Goal: Transaction & Acquisition: Book appointment/travel/reservation

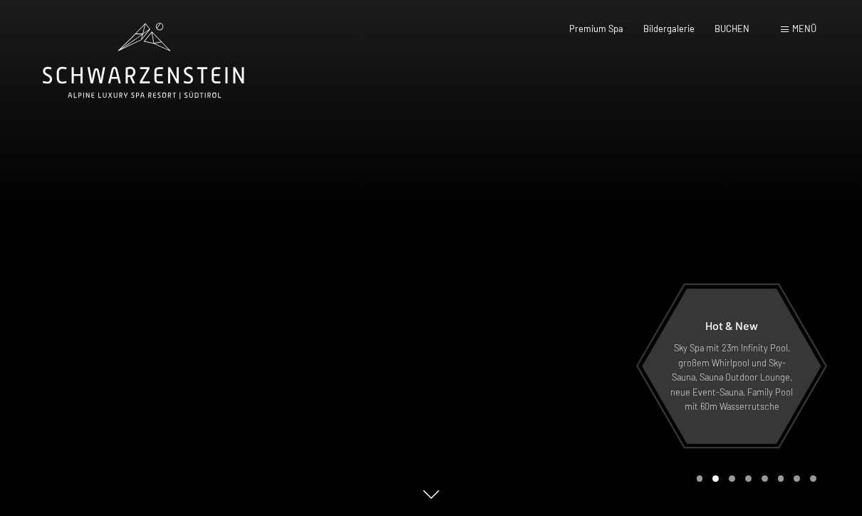
click at [795, 26] on span "Menü" at bounding box center [804, 28] width 24 height 11
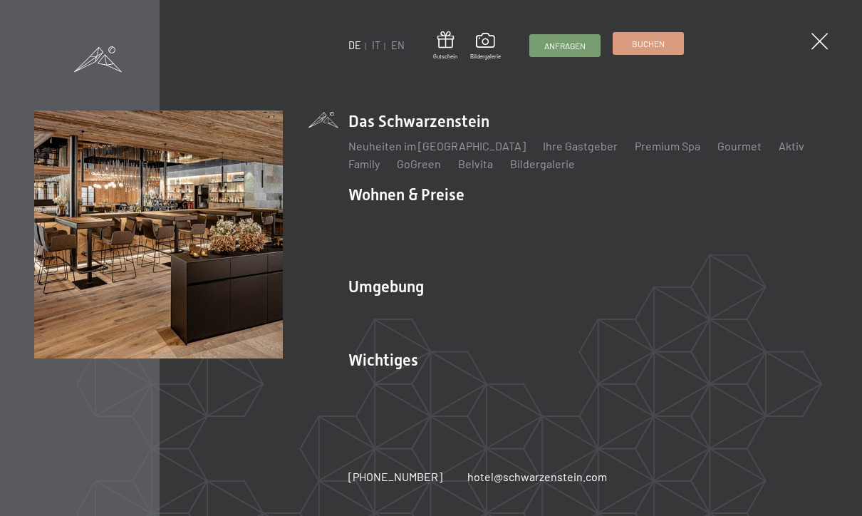
click at [664, 51] on link "Buchen" at bounding box center [648, 43] width 70 height 21
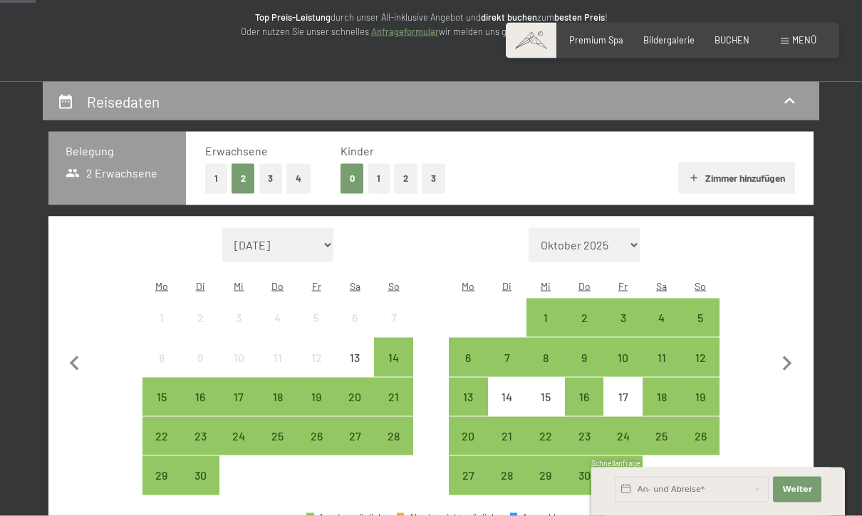
scroll to position [201, 0]
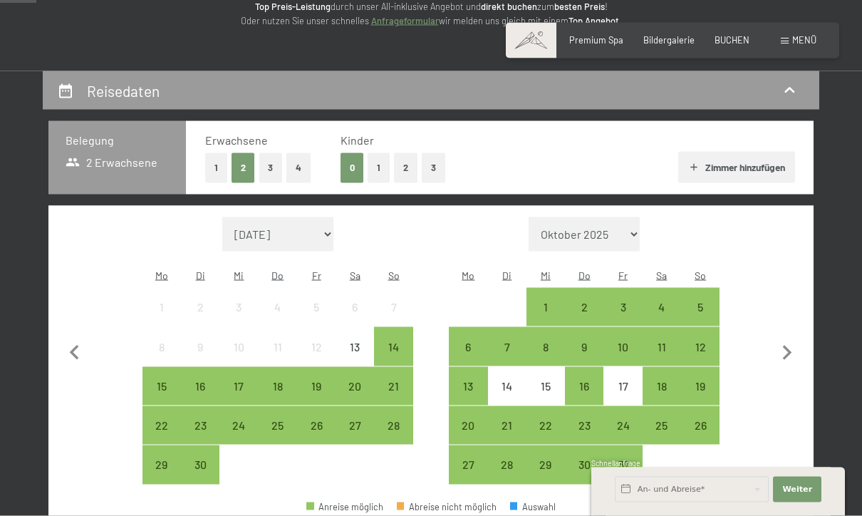
click at [377, 171] on button "1" at bounding box center [378, 167] width 22 height 29
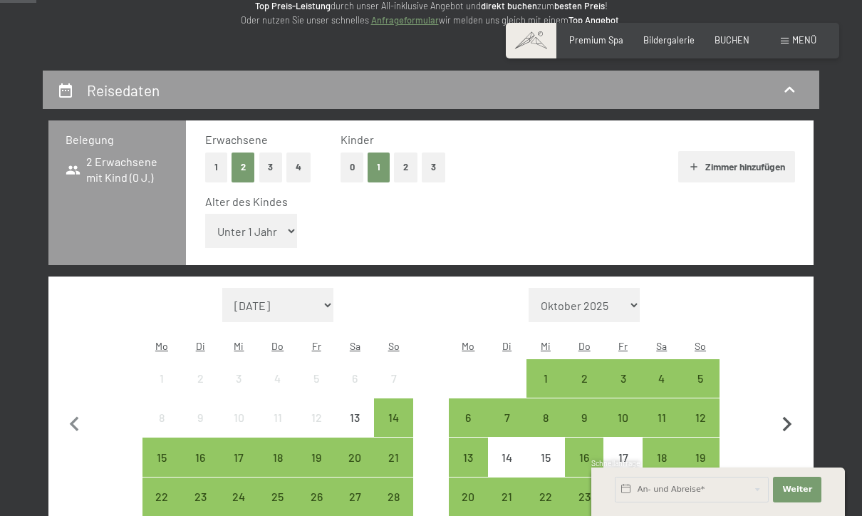
click at [791, 410] on icon "button" at bounding box center [787, 425] width 30 height 30
select select "2025-10-01"
select select "2025-11-01"
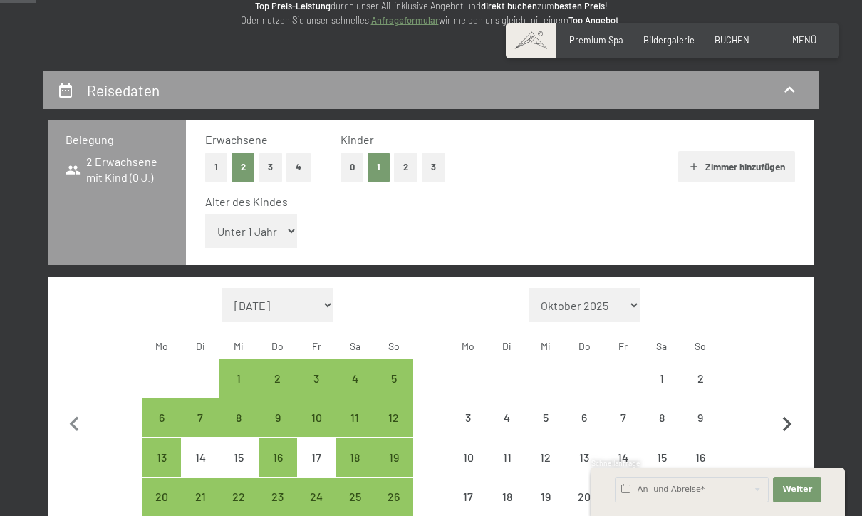
select select "2025-10-01"
select select "2025-11-01"
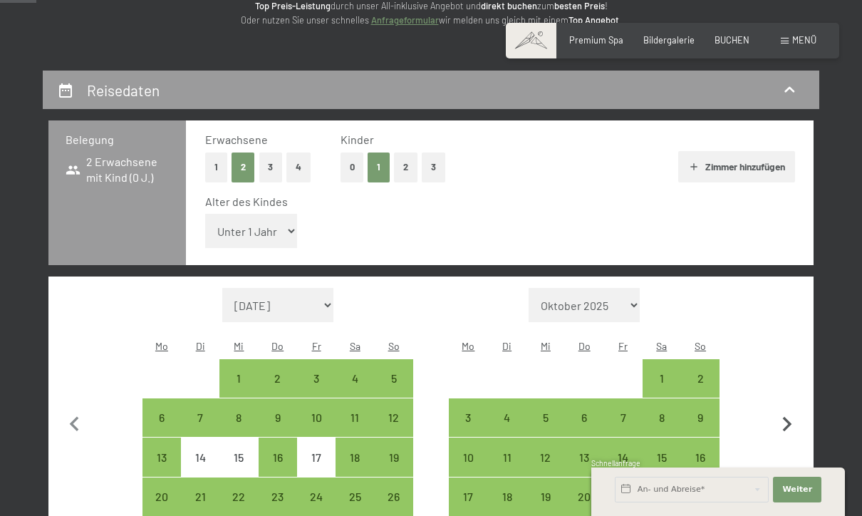
click at [792, 410] on icon "button" at bounding box center [787, 425] width 30 height 30
select select "2025-11-01"
select select "2025-12-01"
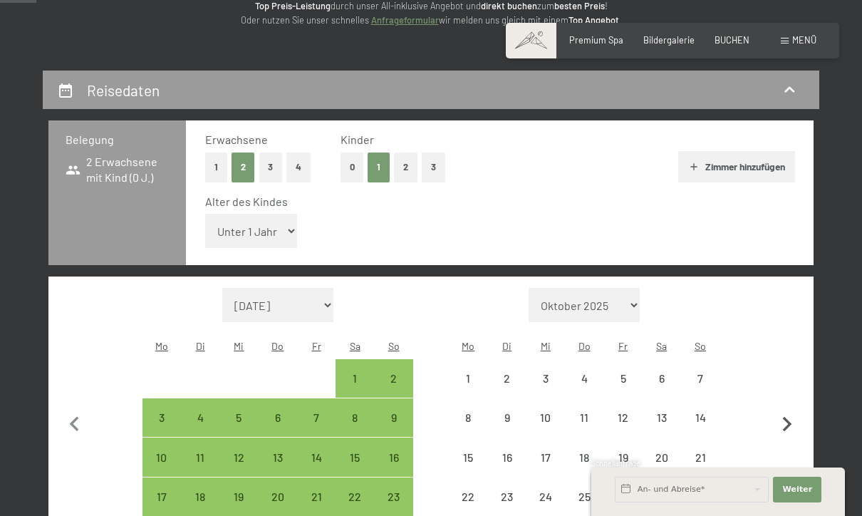
click at [790, 417] on icon "button" at bounding box center [787, 424] width 9 height 15
select select "2025-12-01"
select select "2026-01-01"
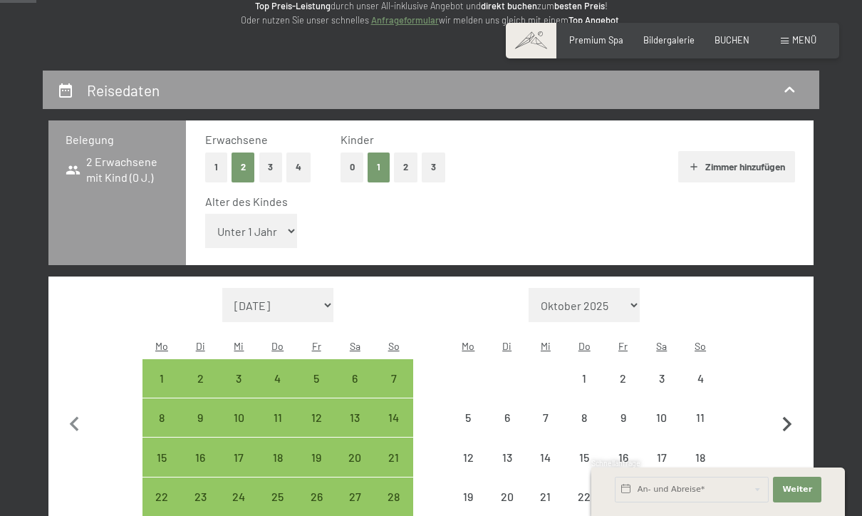
select select "2025-12-01"
select select "2026-01-01"
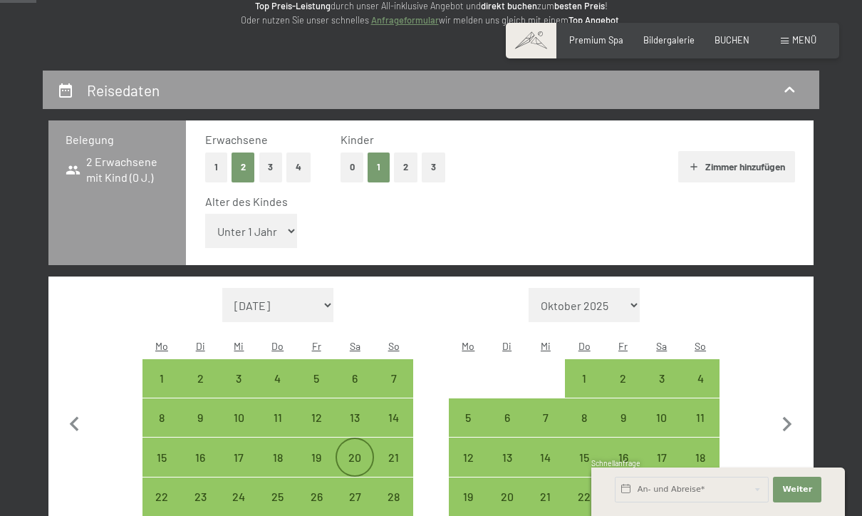
click at [355, 452] on div "20" at bounding box center [355, 470] width 36 height 36
select select "2025-12-01"
select select "2026-01-01"
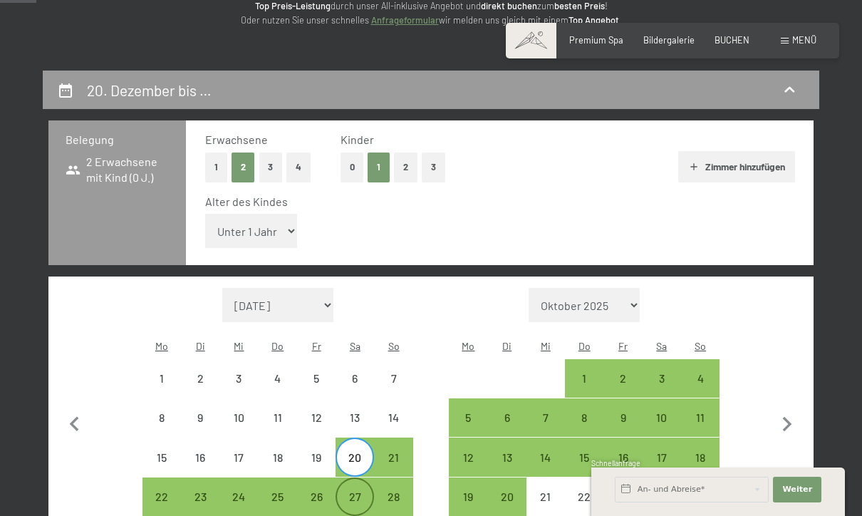
click at [357, 491] on div "27" at bounding box center [355, 509] width 36 height 36
select select "2025-12-01"
select select "2026-01-01"
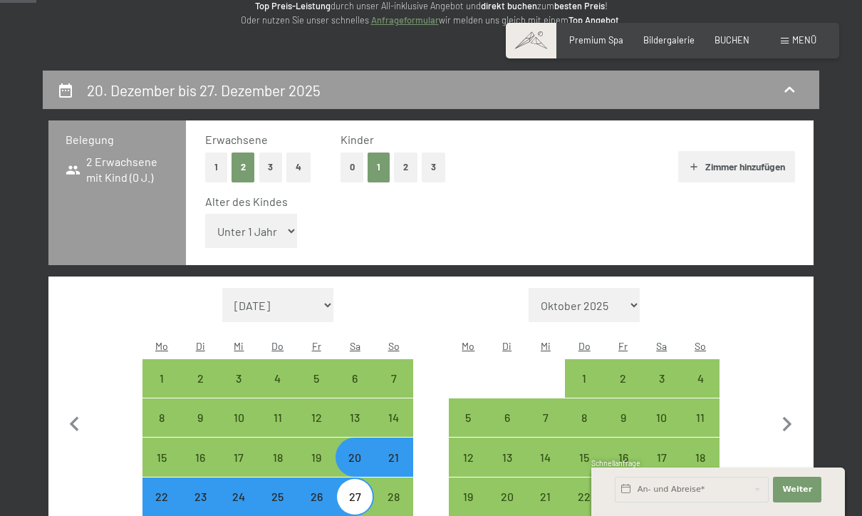
click at [366, 491] on div "27" at bounding box center [355, 509] width 36 height 36
select select "2025-12-01"
select select "2026-01-01"
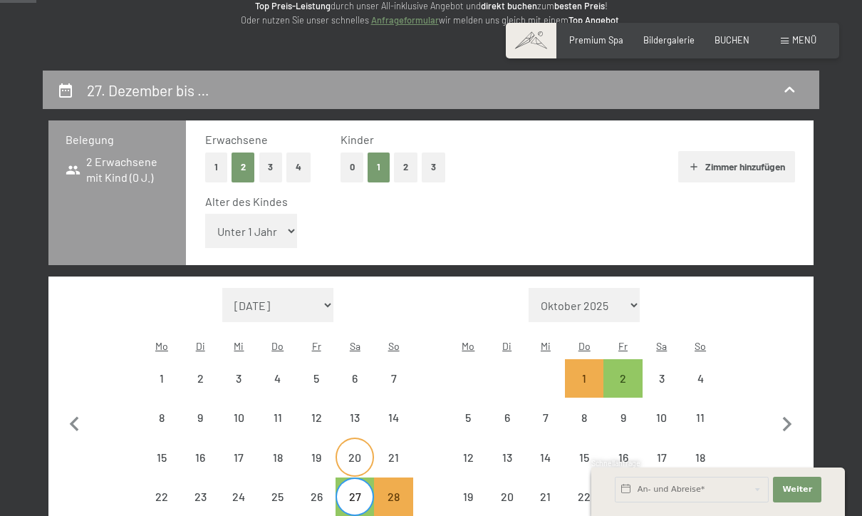
click at [363, 452] on div "20" at bounding box center [355, 470] width 36 height 36
select select "2025-12-01"
select select "2026-01-01"
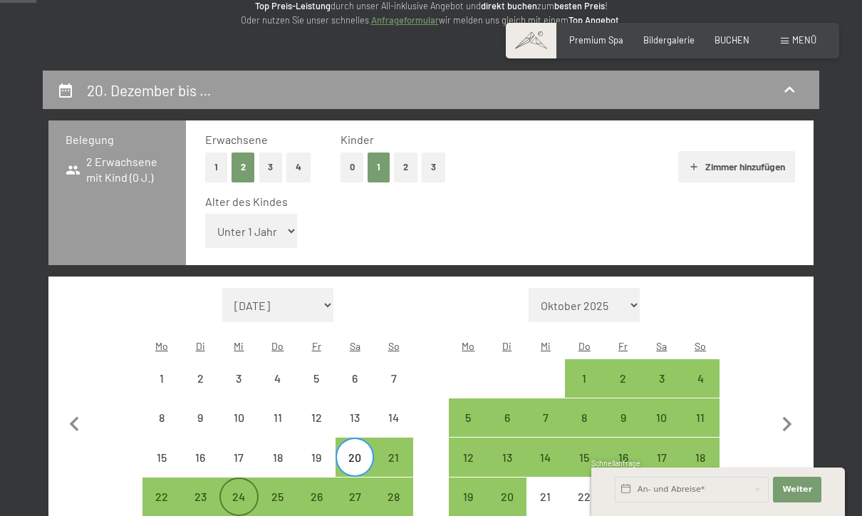
click at [239, 491] on div "24" at bounding box center [239, 509] width 36 height 36
select select "2025-12-01"
select select "2026-01-01"
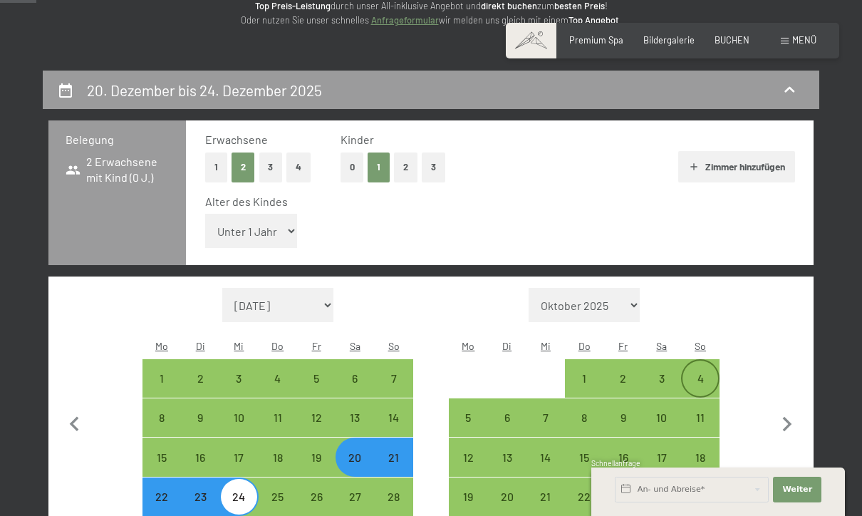
click at [702, 372] on div "4" at bounding box center [700, 390] width 36 height 36
select select "2025-12-01"
select select "2026-01-01"
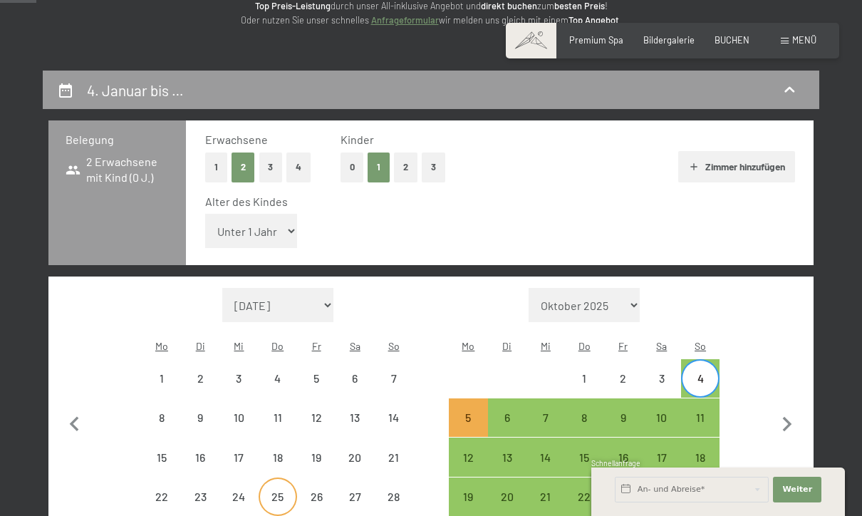
click at [276, 491] on div "25" at bounding box center [278, 509] width 36 height 36
select select "2025-12-01"
select select "2026-01-01"
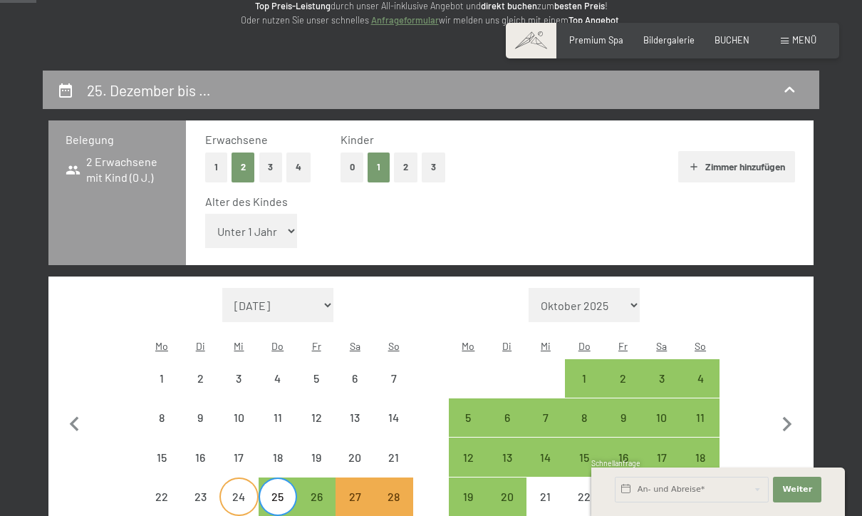
click at [239, 491] on div "24" at bounding box center [239, 509] width 36 height 36
select select "2025-12-01"
select select "2026-01-01"
click at [283, 491] on div "25" at bounding box center [278, 509] width 36 height 36
select select "2025-12-01"
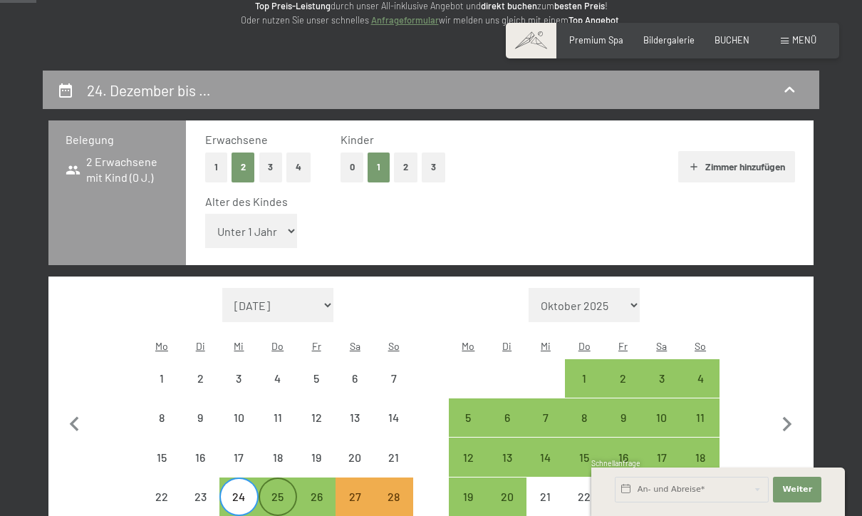
select select "2026-01-01"
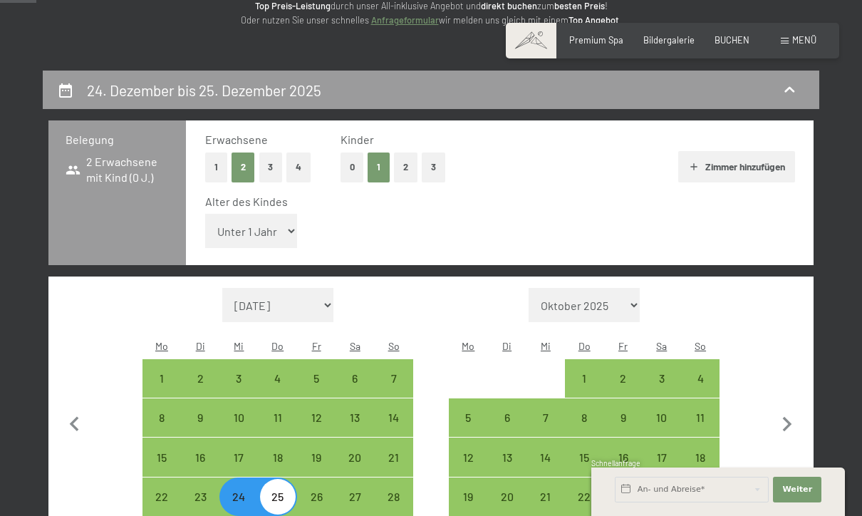
click at [287, 491] on div "25" at bounding box center [278, 509] width 36 height 36
select select "2025-12-01"
select select "2026-01-01"
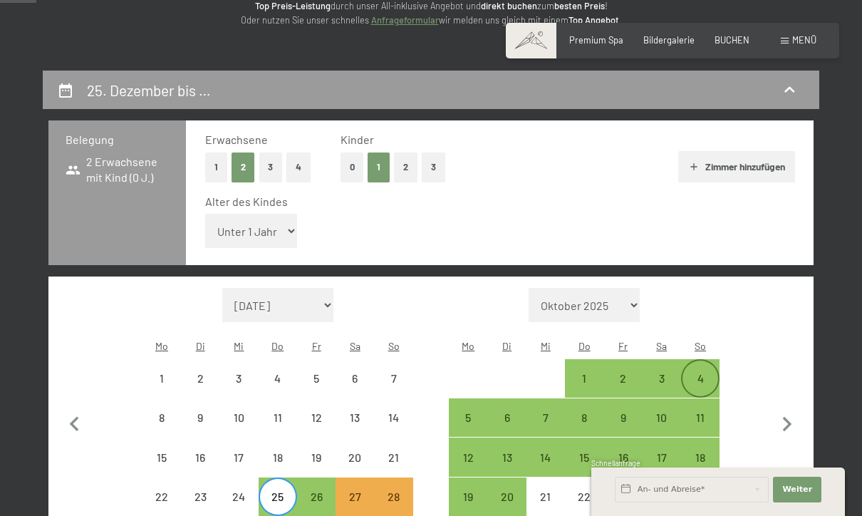
click at [706, 372] on div "4" at bounding box center [700, 390] width 36 height 36
select select "2025-12-01"
select select "2026-01-01"
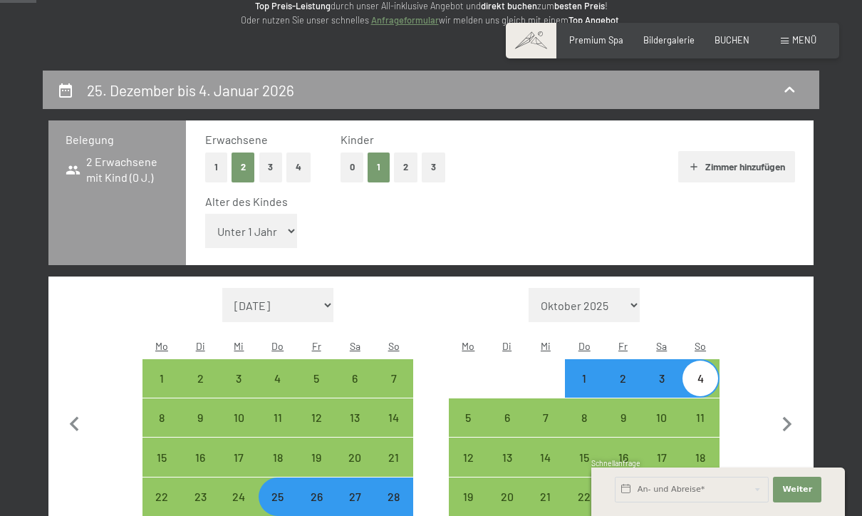
click at [351, 491] on div "27" at bounding box center [355, 509] width 36 height 36
select select "2025-12-01"
select select "2026-01-01"
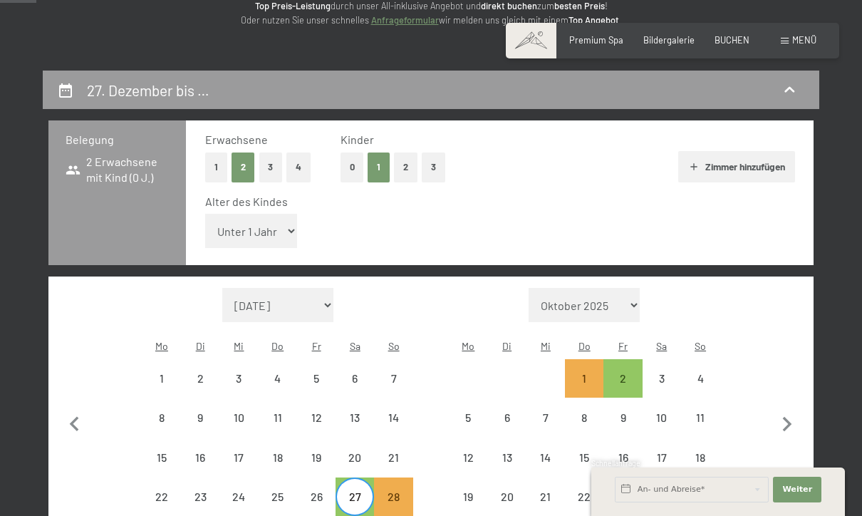
click at [355, 491] on div "27" at bounding box center [355, 509] width 36 height 36
select select "2025-12-01"
select select "2026-01-01"
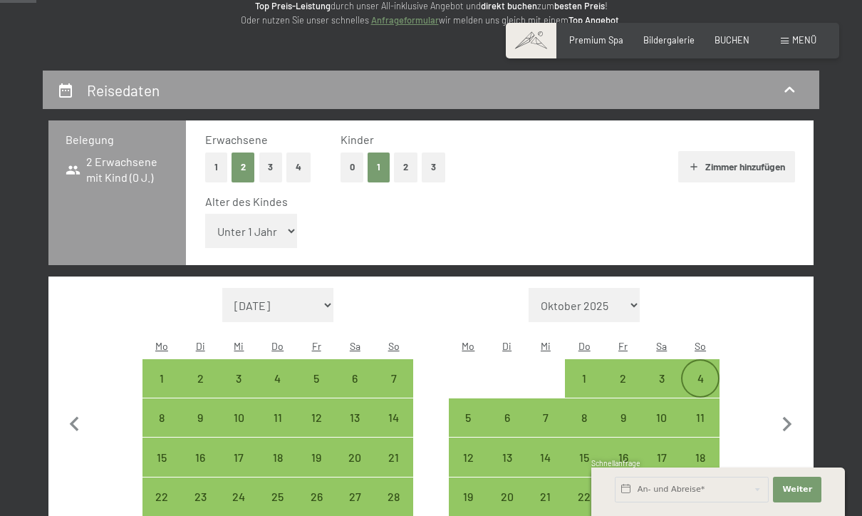
click at [707, 372] on div "4" at bounding box center [700, 390] width 36 height 36
select select "2025-12-01"
select select "2026-01-01"
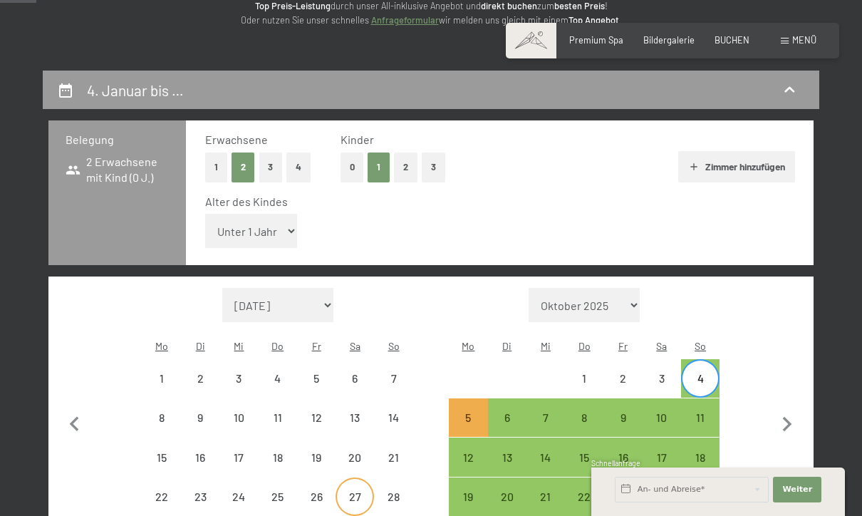
click at [352, 491] on div "27" at bounding box center [355, 509] width 36 height 36
select select "2025-12-01"
select select "2026-01-01"
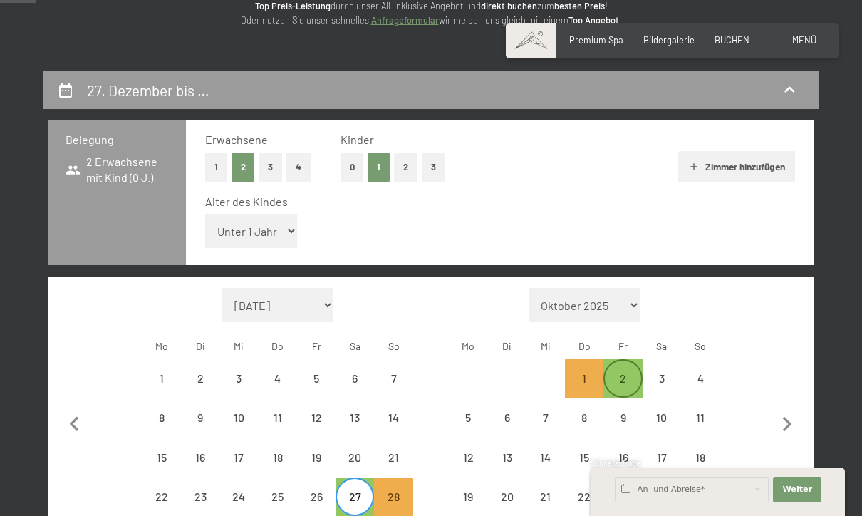
click at [631, 372] on div "2" at bounding box center [623, 390] width 36 height 36
select select "2025-12-01"
select select "2026-01-01"
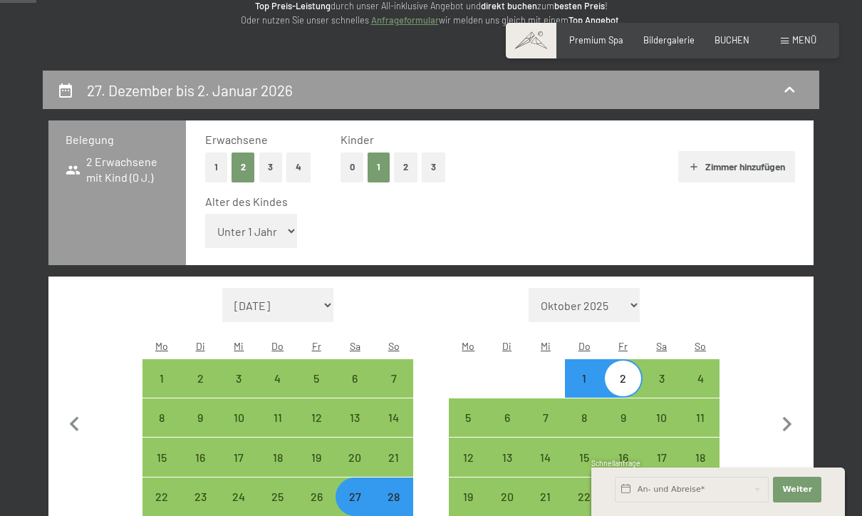
click at [353, 491] on div "27" at bounding box center [355, 509] width 36 height 36
select select "2025-12-01"
select select "2026-01-01"
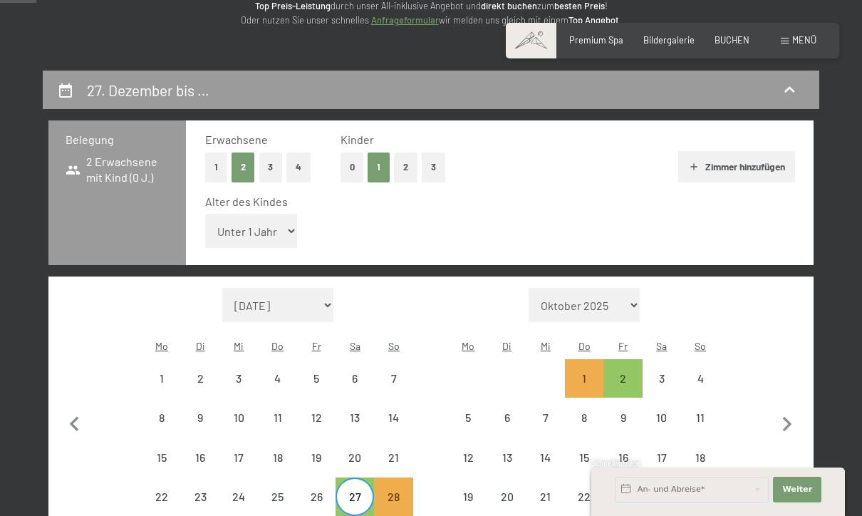
click at [355, 491] on div "27" at bounding box center [355, 509] width 36 height 36
select select "2025-12-01"
select select "2026-01-01"
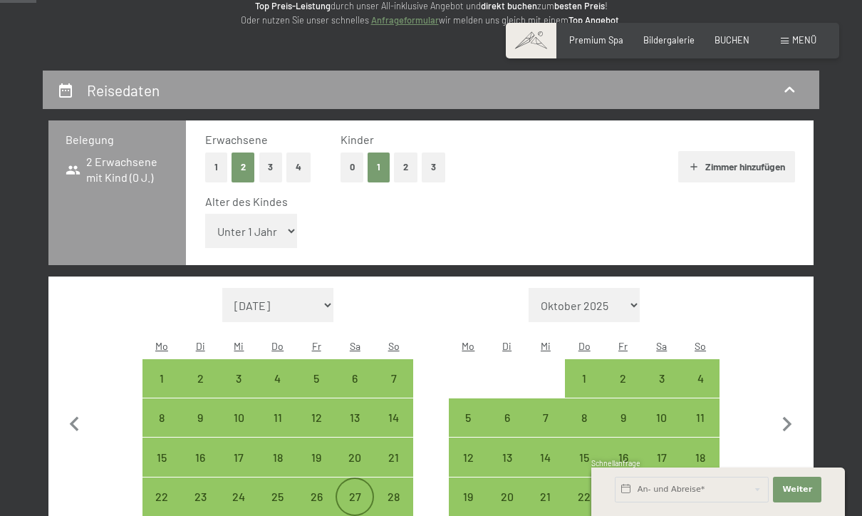
click at [363, 491] on div "27" at bounding box center [355, 509] width 36 height 36
select select "2025-12-01"
select select "2026-01-01"
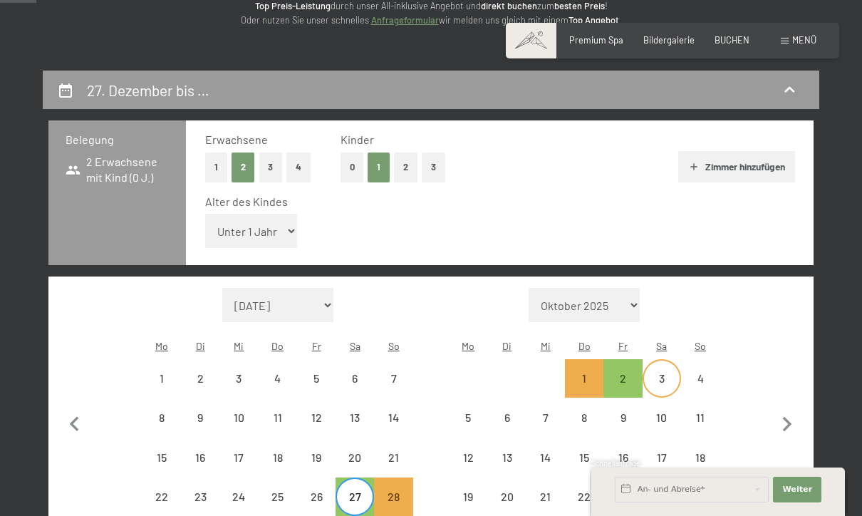
click at [672, 372] on div "3" at bounding box center [662, 390] width 36 height 36
select select "2025-12-01"
select select "2026-01-01"
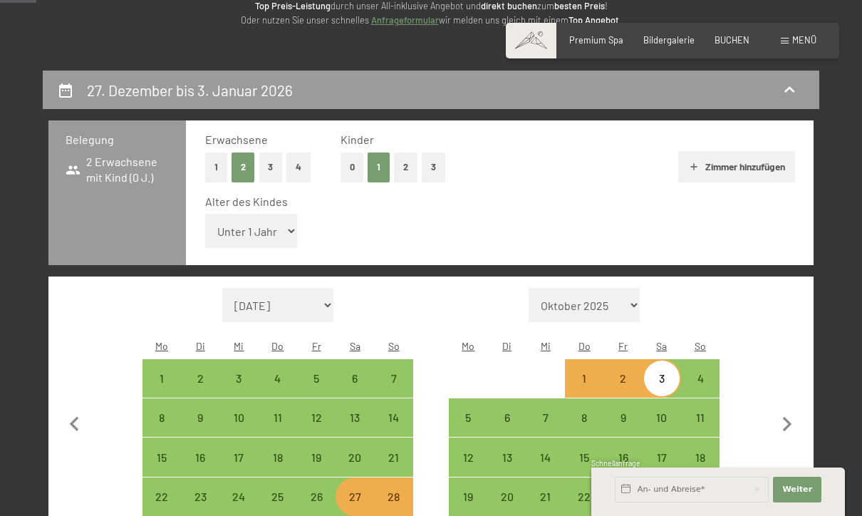
click at [354, 491] on div "27" at bounding box center [355, 509] width 36 height 36
select select "2025-12-01"
select select "2026-01-01"
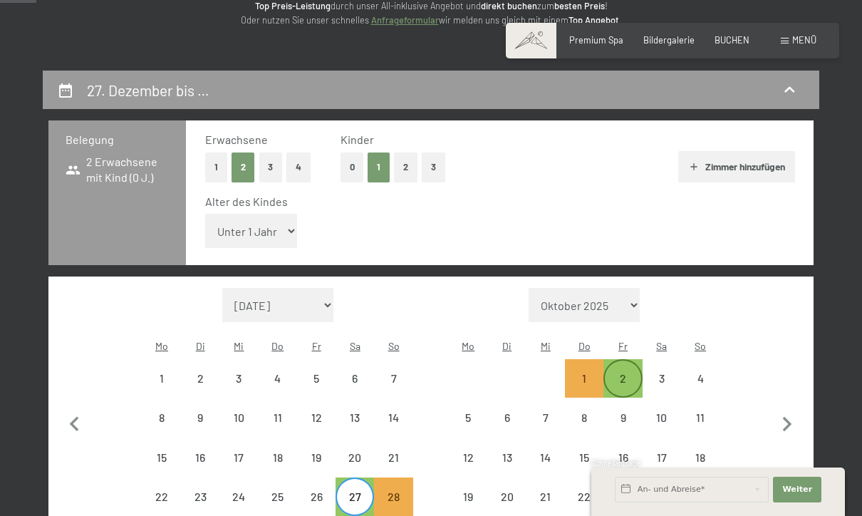
click at [635, 372] on div "2" at bounding box center [623, 390] width 36 height 36
select select "2025-12-01"
select select "2026-01-01"
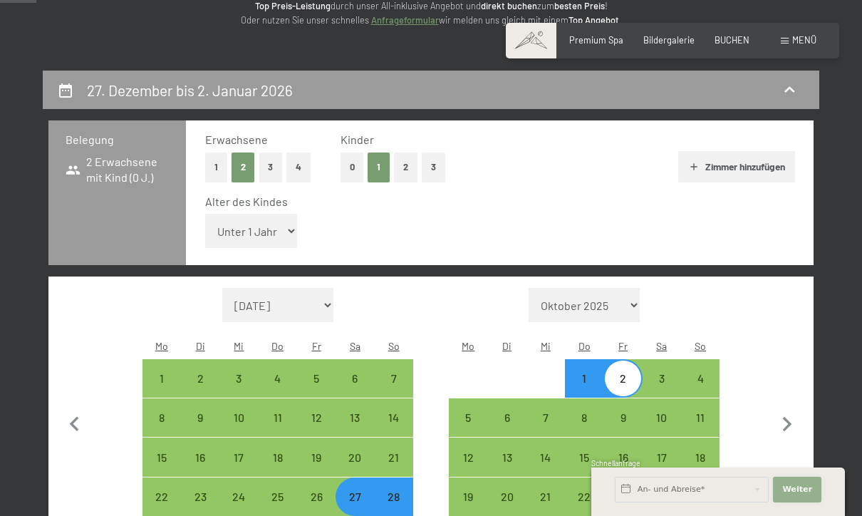
click at [803, 502] on button "Weiter Adressfelder ausblenden" at bounding box center [797, 489] width 48 height 26
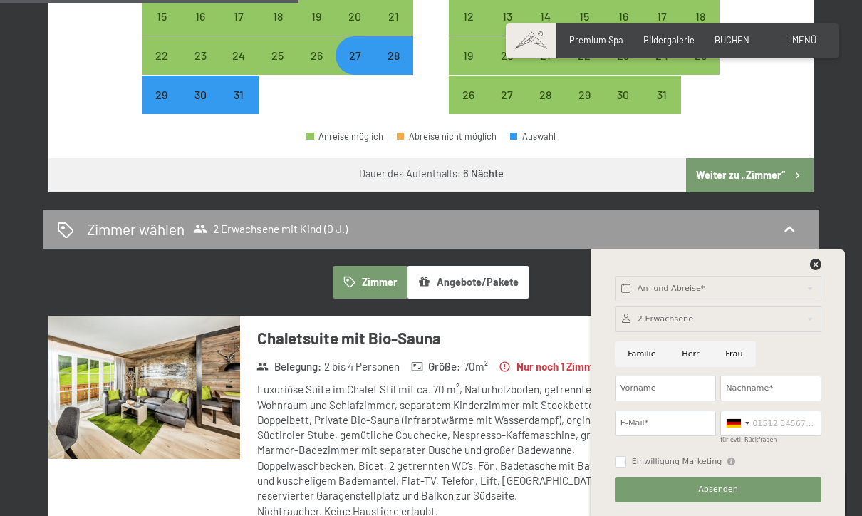
scroll to position [643, 0]
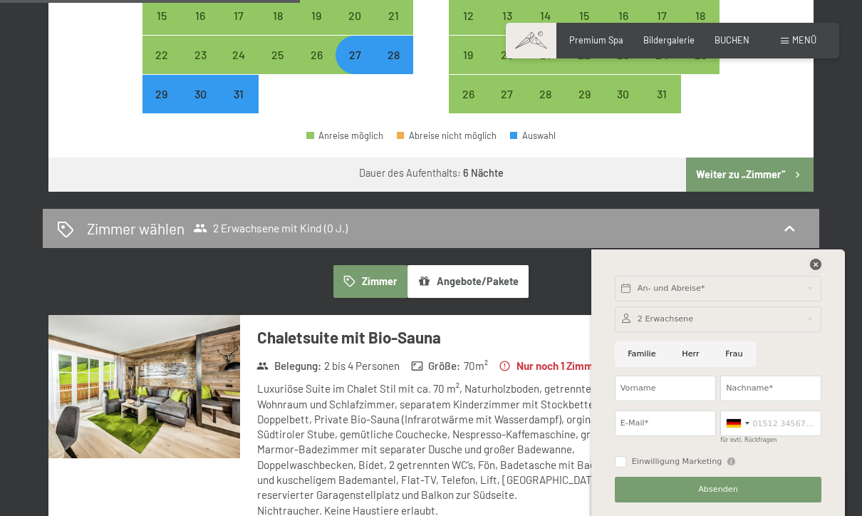
click at [817, 270] on icon at bounding box center [815, 264] width 11 height 11
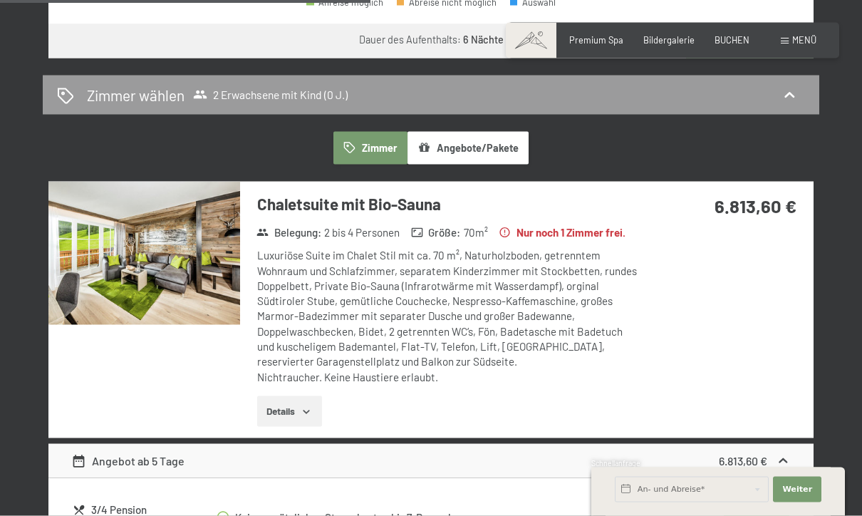
scroll to position [764, 0]
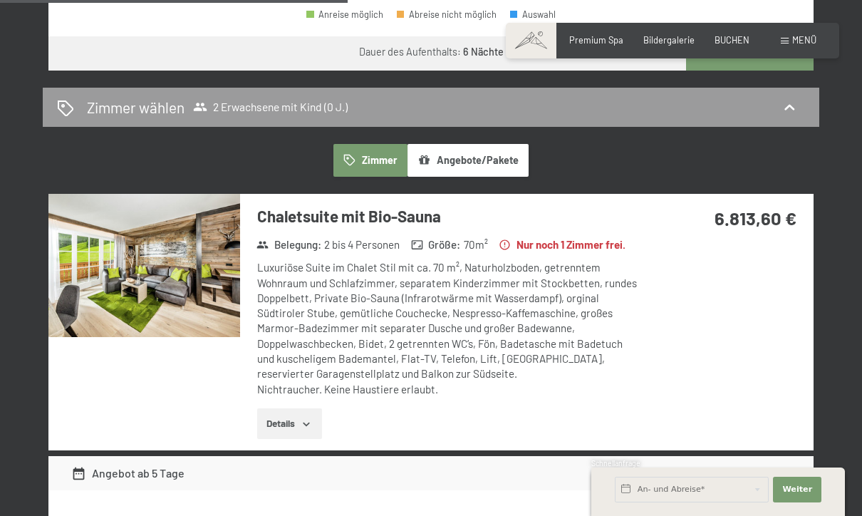
click at [360, 205] on h3 "Chaletsuite mit Bio-Sauna" at bounding box center [449, 216] width 385 height 22
click at [203, 242] on img at bounding box center [144, 265] width 192 height 143
click at [848, 21] on div "27. Dezember bis 2. Januar 2026 Belegung 2 Erwachsene mit Kind (0 J.) Erwachsen…" at bounding box center [431, 161] width 862 height 1307
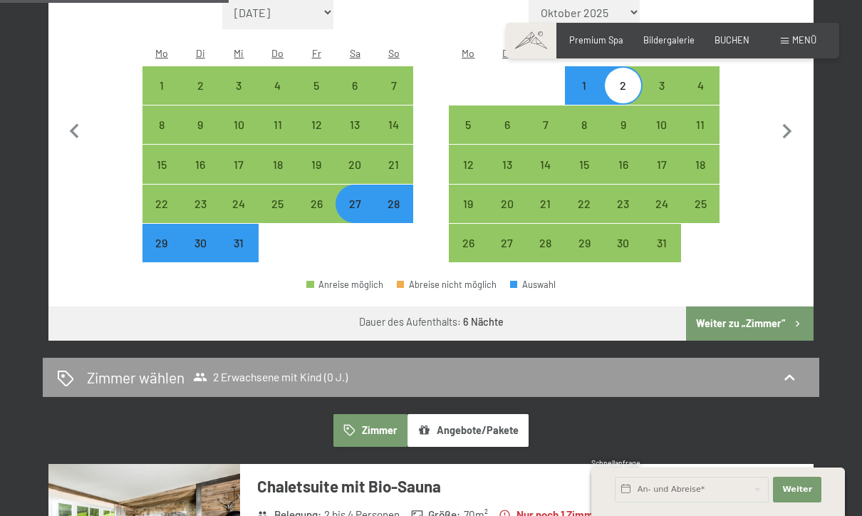
scroll to position [491, 0]
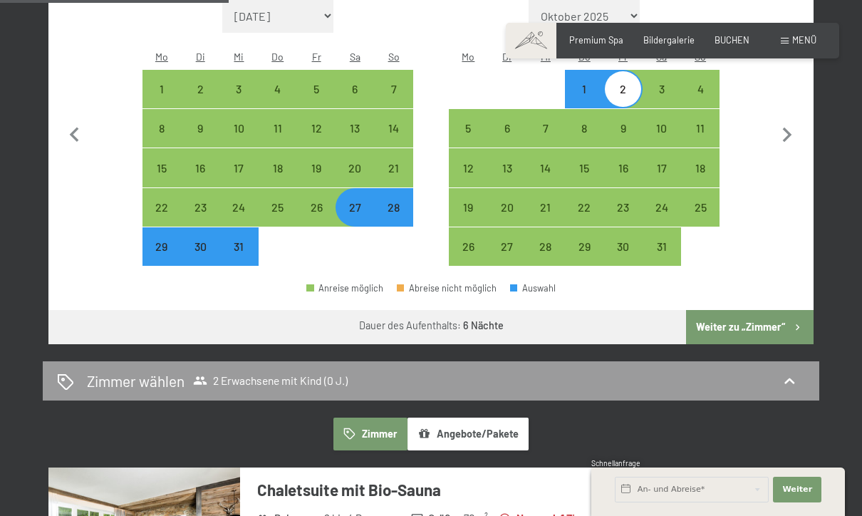
click at [369, 417] on button "Zimmer" at bounding box center [370, 433] width 74 height 33
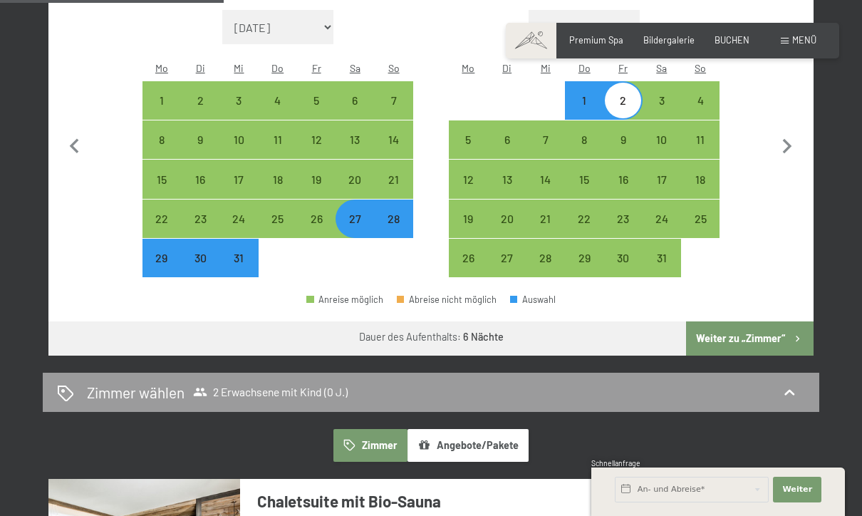
scroll to position [480, 0]
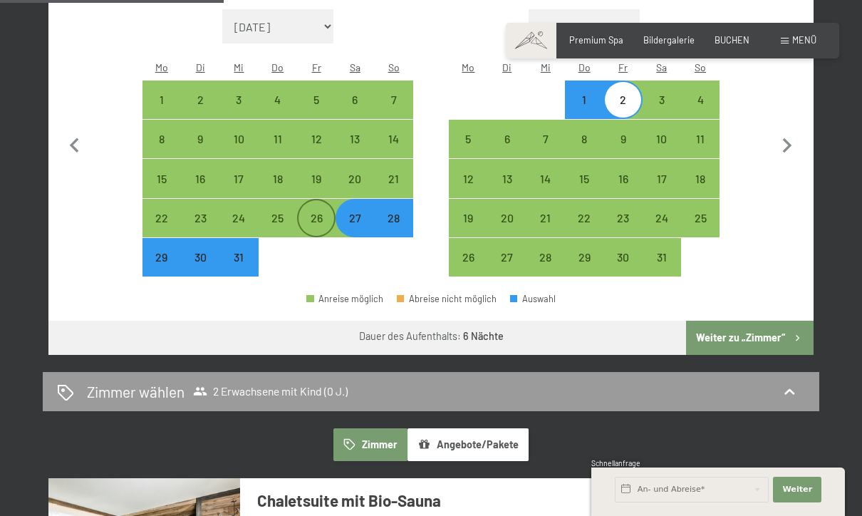
click at [317, 212] on div "26" at bounding box center [316, 230] width 36 height 36
select select "2025-12-01"
select select "2026-01-01"
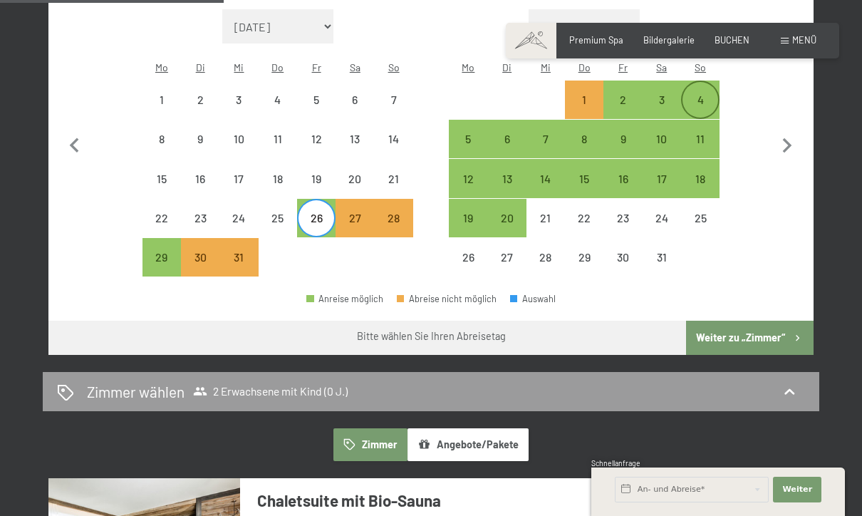
click at [709, 94] on div "4" at bounding box center [700, 112] width 36 height 36
select select "2025-12-01"
select select "2026-01-01"
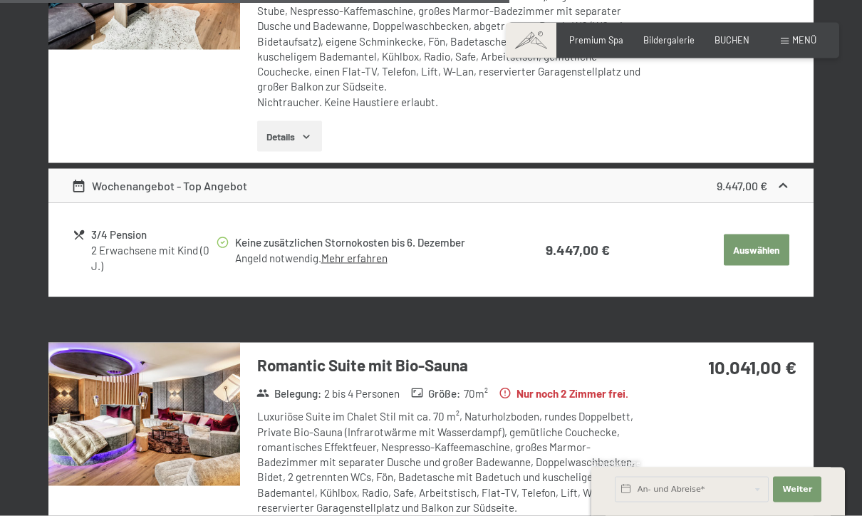
scroll to position [2287, 0]
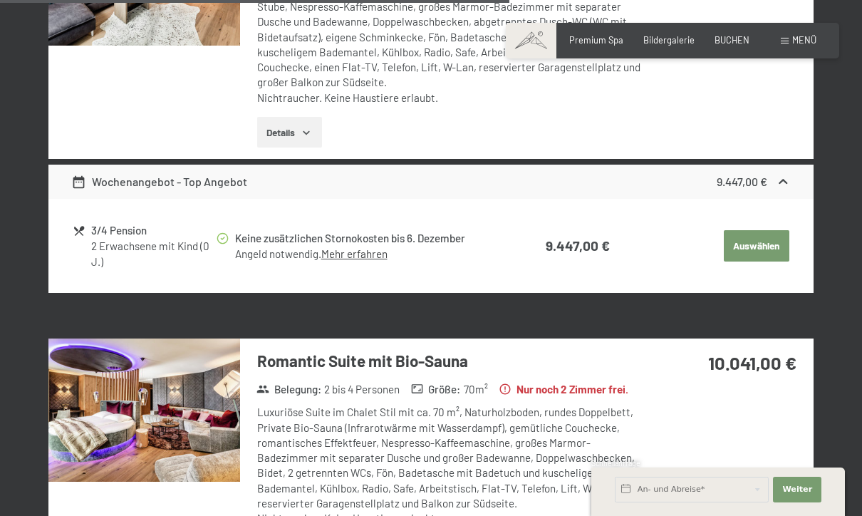
click at [180, 381] on img at bounding box center [144, 409] width 192 height 143
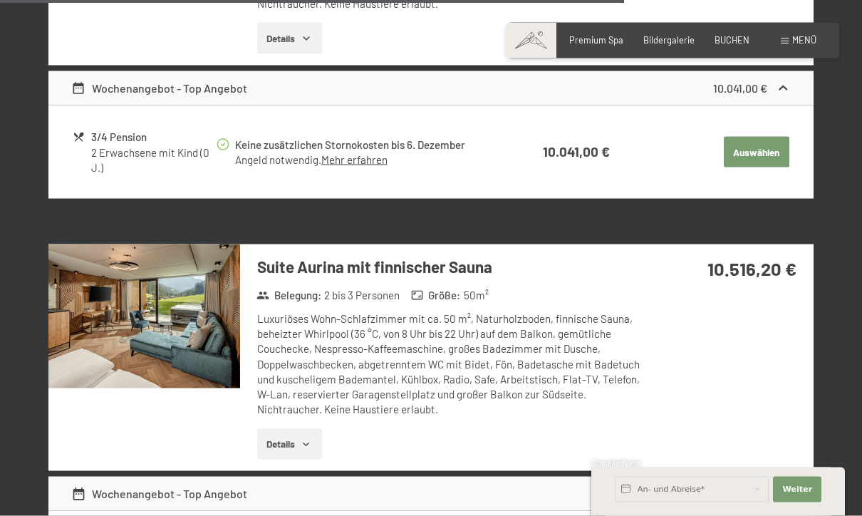
scroll to position [2802, 0]
click at [163, 295] on img at bounding box center [144, 315] width 192 height 143
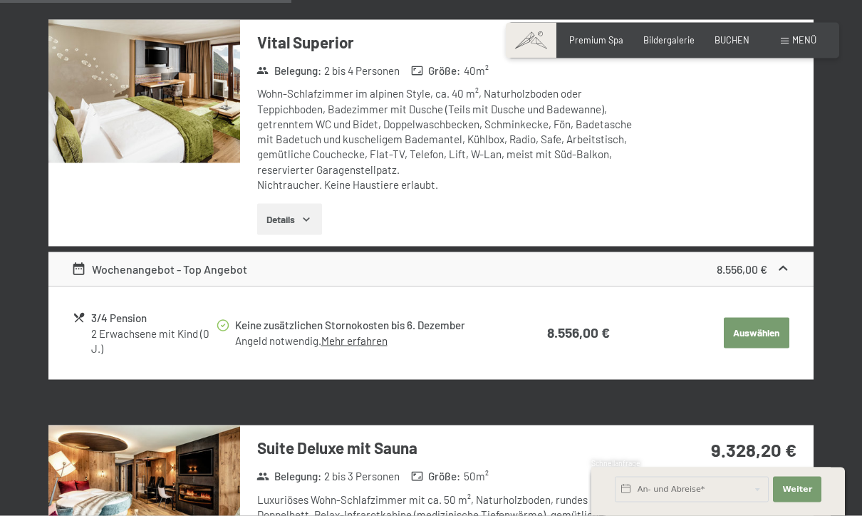
scroll to position [1329, 0]
click at [373, 436] on h3 "Suite Deluxe mit Sauna" at bounding box center [449, 447] width 385 height 22
click at [184, 464] on img at bounding box center [144, 495] width 192 height 143
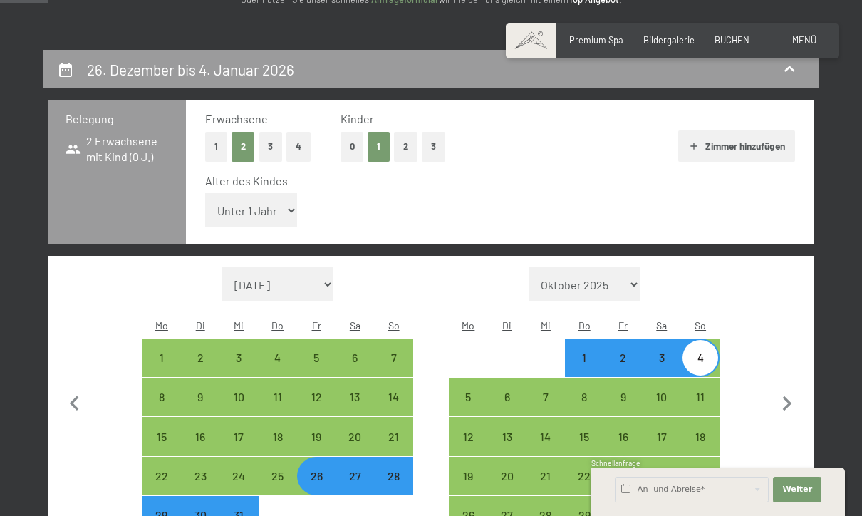
scroll to position [0, 0]
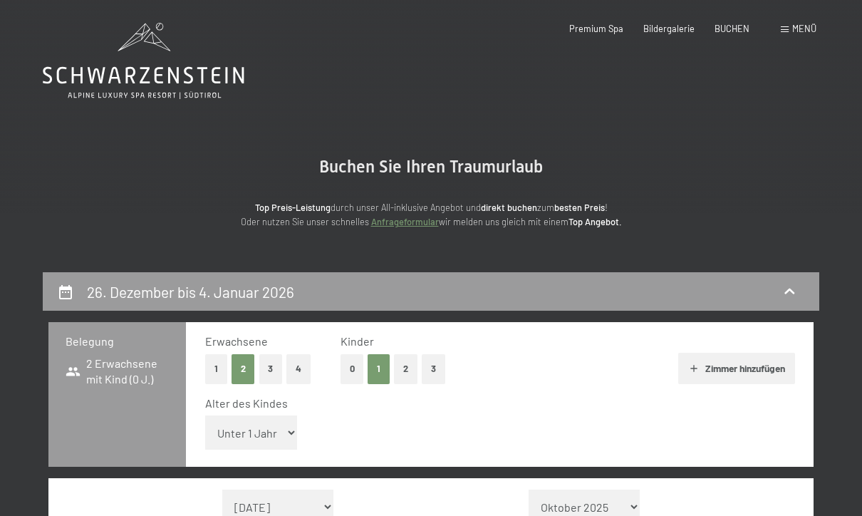
click at [179, 78] on icon at bounding box center [144, 75] width 202 height 17
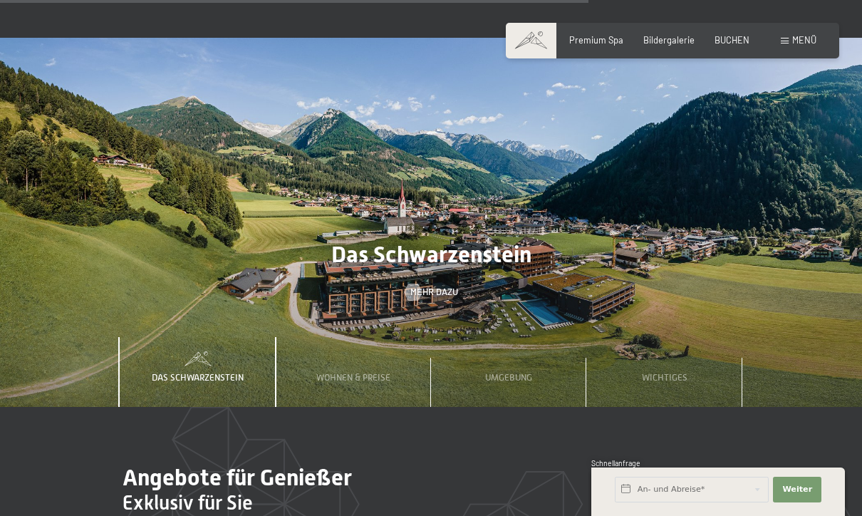
scroll to position [3542, 0]
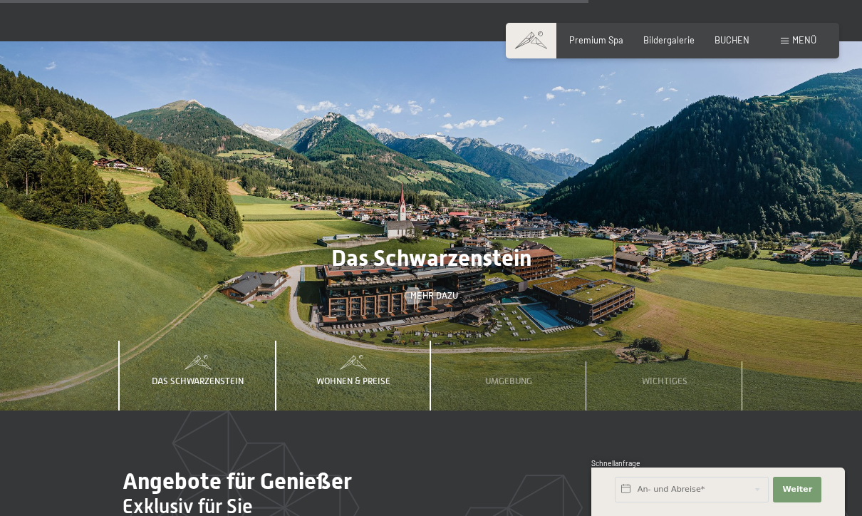
click at [361, 375] on span "Wohnen & Preise" at bounding box center [353, 380] width 74 height 11
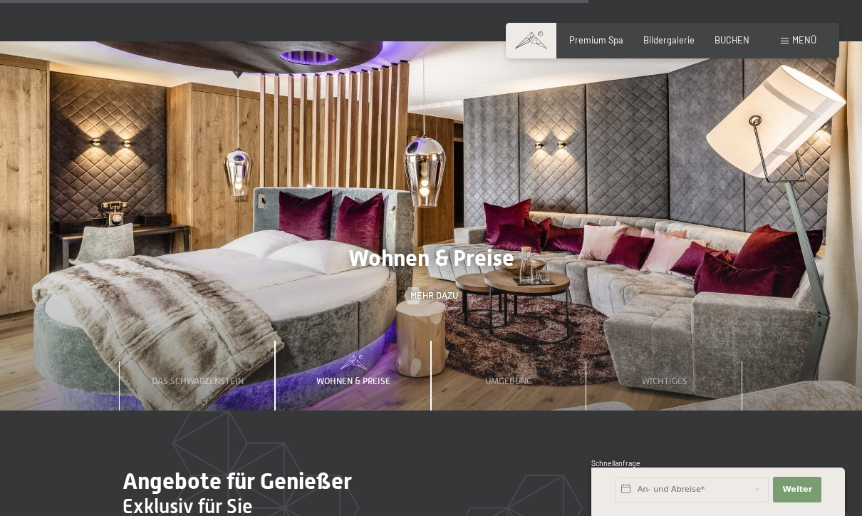
click at [370, 375] on span "Wohnen & Preise" at bounding box center [353, 380] width 74 height 11
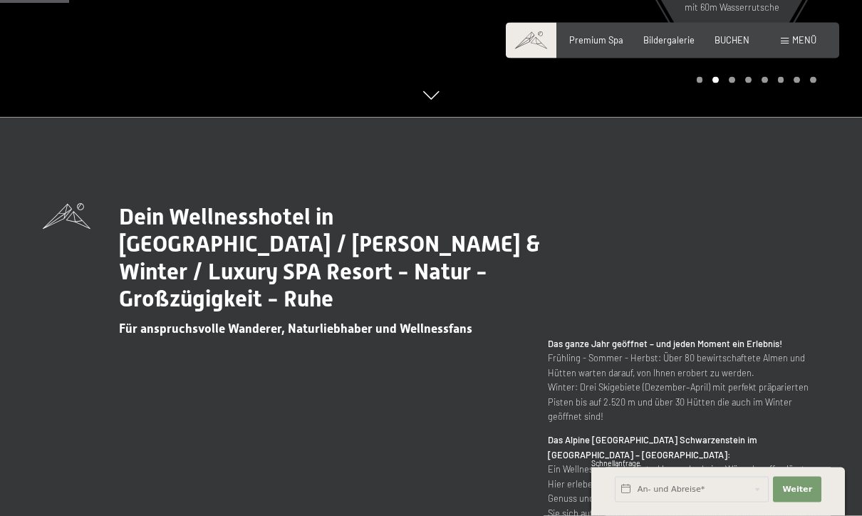
scroll to position [0, 0]
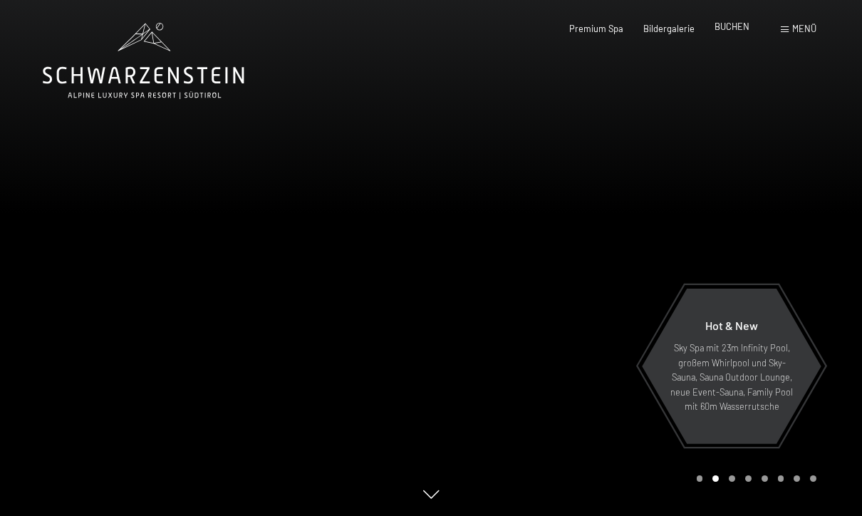
click at [741, 28] on span "BUCHEN" at bounding box center [731, 26] width 35 height 11
click at [721, 32] on span "BUCHEN" at bounding box center [731, 26] width 35 height 11
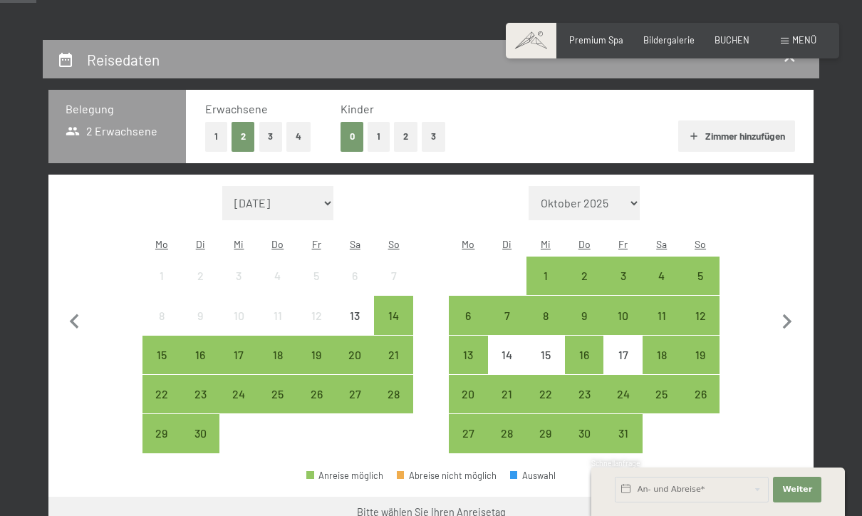
scroll to position [175, 0]
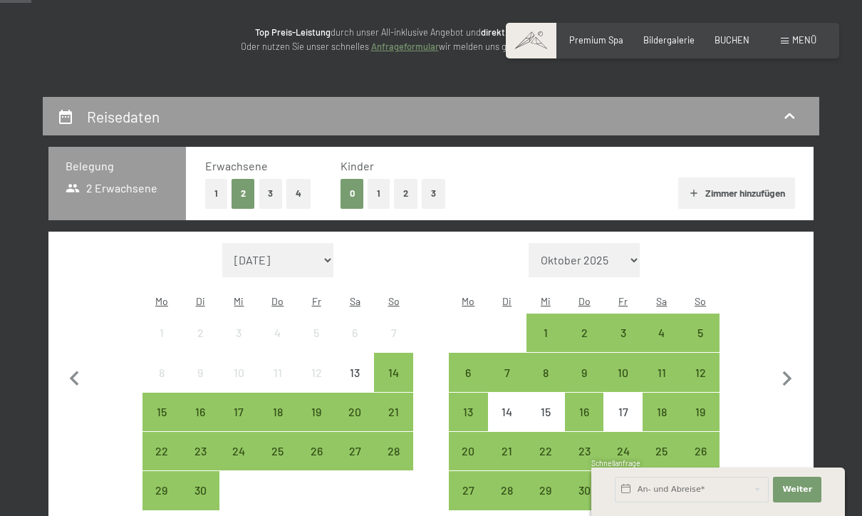
click at [379, 196] on button "1" at bounding box center [378, 193] width 22 height 29
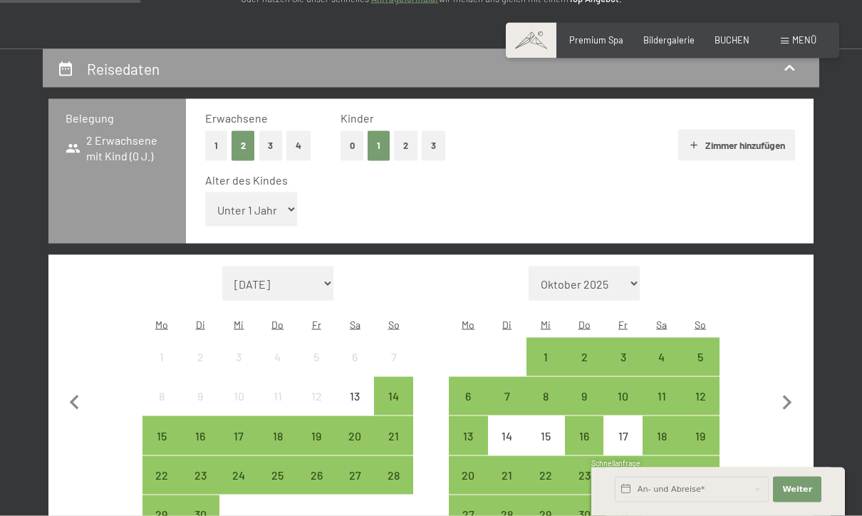
scroll to position [224, 0]
click at [791, 387] on icon "button" at bounding box center [787, 402] width 30 height 30
select select "2025-10-01"
select select "2025-11-01"
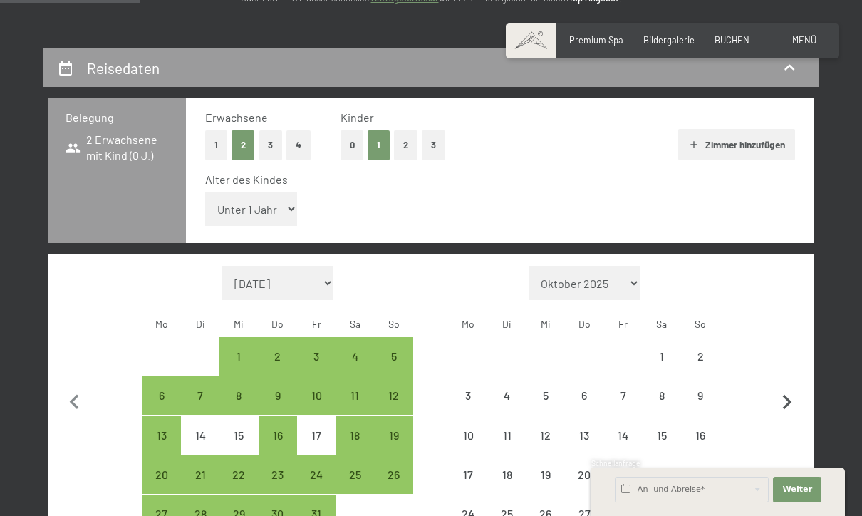
click at [793, 387] on icon "button" at bounding box center [787, 402] width 30 height 30
select select "2025-11-01"
select select "2025-12-01"
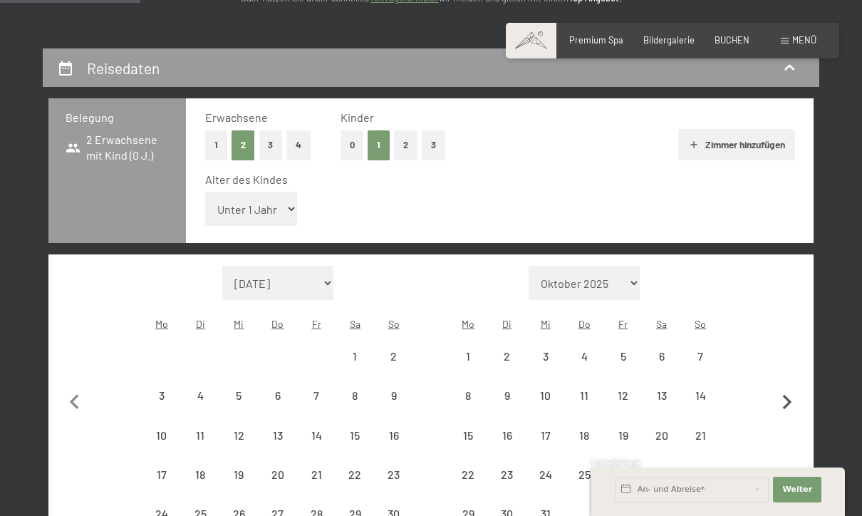
select select "2025-11-01"
select select "2025-12-01"
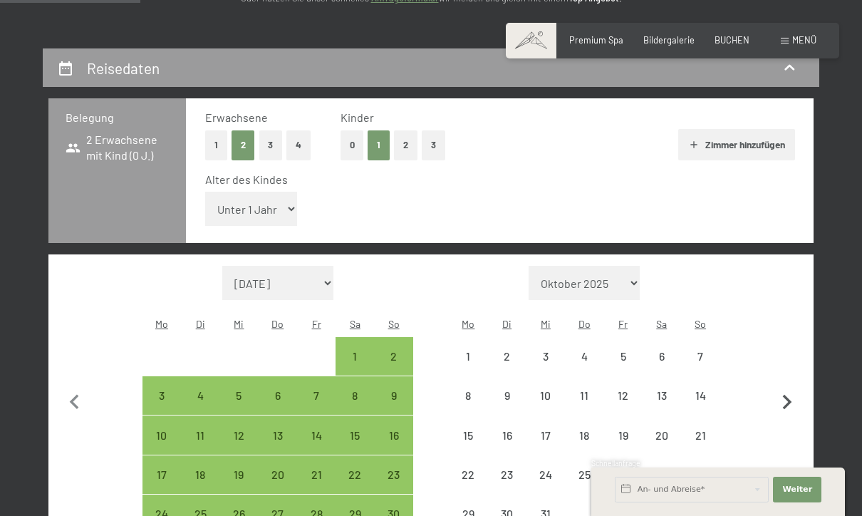
select select "2025-11-01"
select select "2025-12-01"
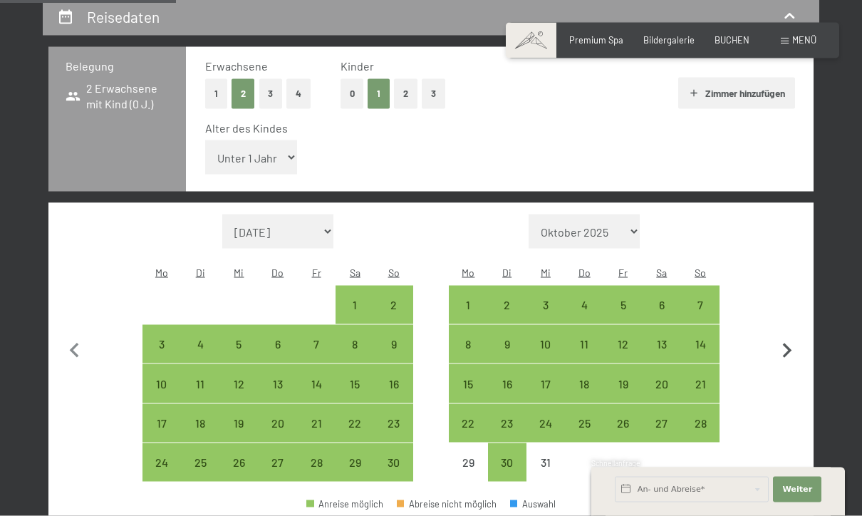
scroll to position [282, 0]
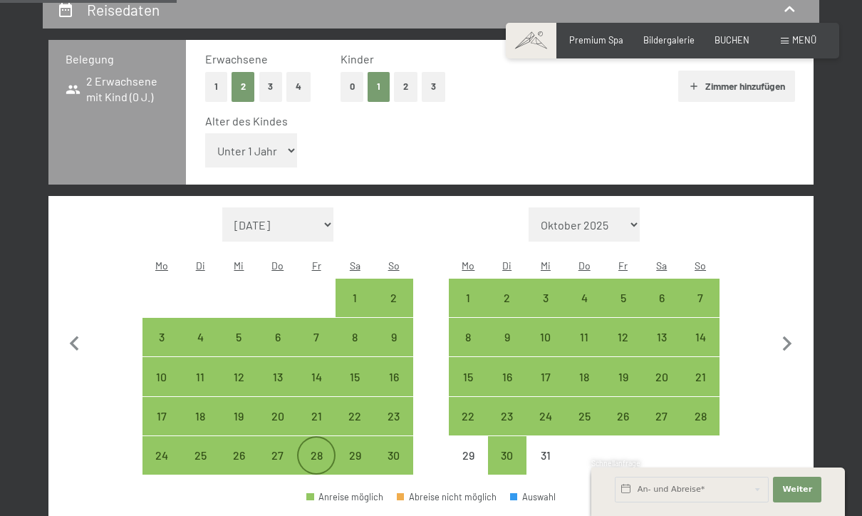
click at [318, 449] on div "28" at bounding box center [316, 467] width 36 height 36
select select "2025-11-01"
select select "2025-12-01"
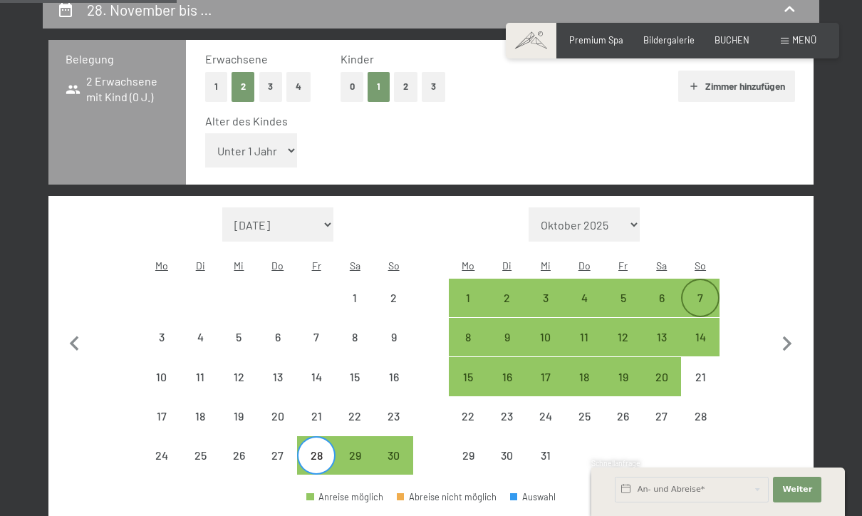
click at [709, 292] on div "7" at bounding box center [700, 310] width 36 height 36
select select "2025-11-01"
select select "2025-12-01"
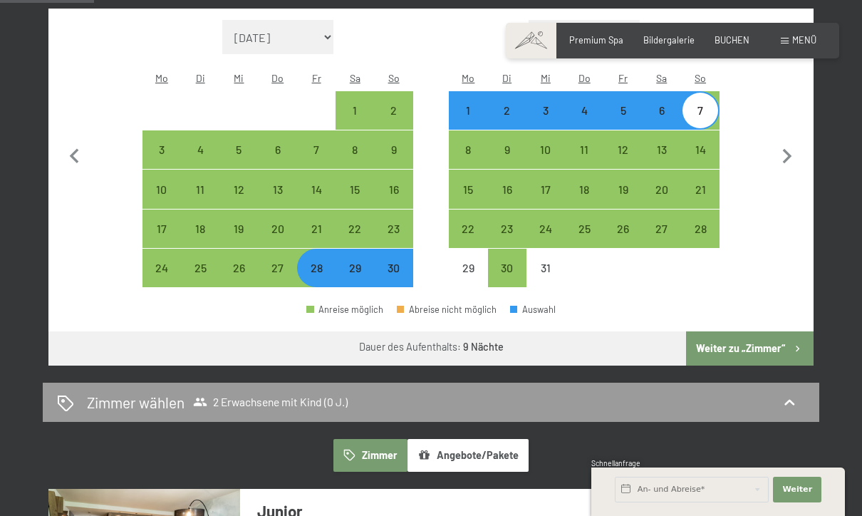
scroll to position [473, 0]
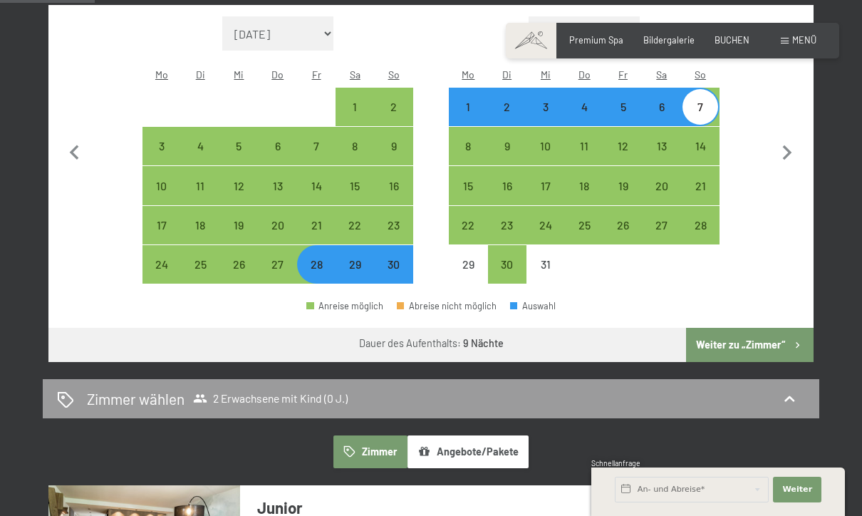
click at [763, 328] on button "Weiter zu „Zimmer“" at bounding box center [749, 345] width 127 height 34
select select "2025-11-01"
select select "2025-12-01"
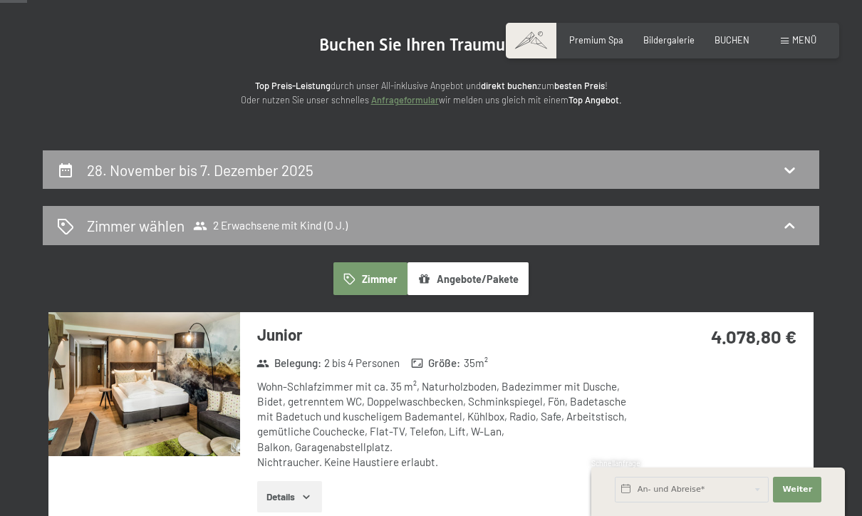
scroll to position [121, 0]
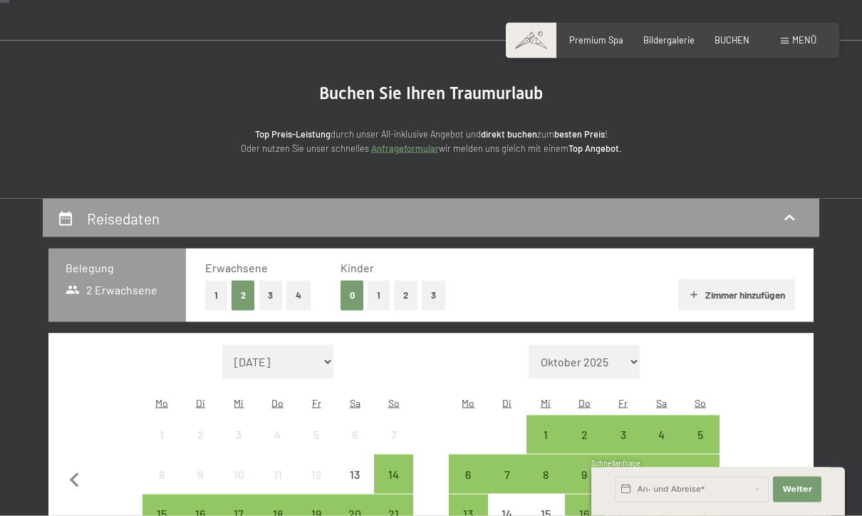
scroll to position [75, 0]
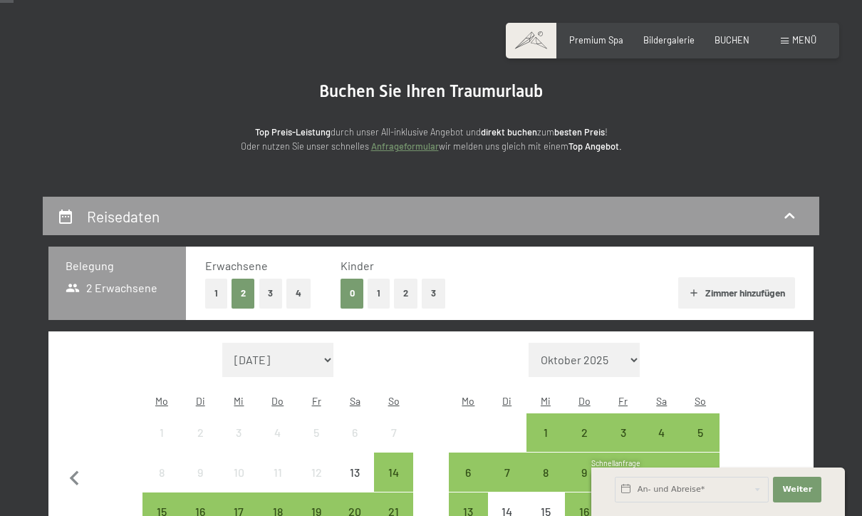
click at [380, 303] on button "1" at bounding box center [378, 292] width 22 height 29
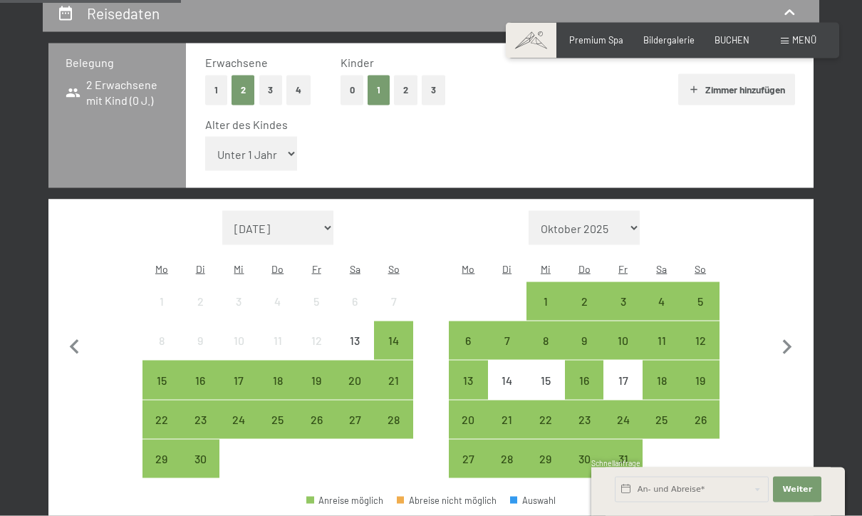
scroll to position [283, 0]
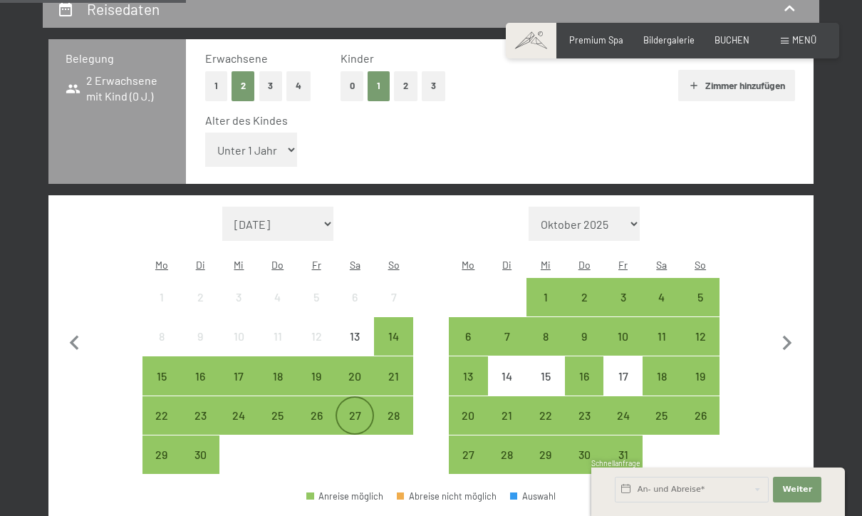
click at [356, 410] on div "27" at bounding box center [355, 428] width 36 height 36
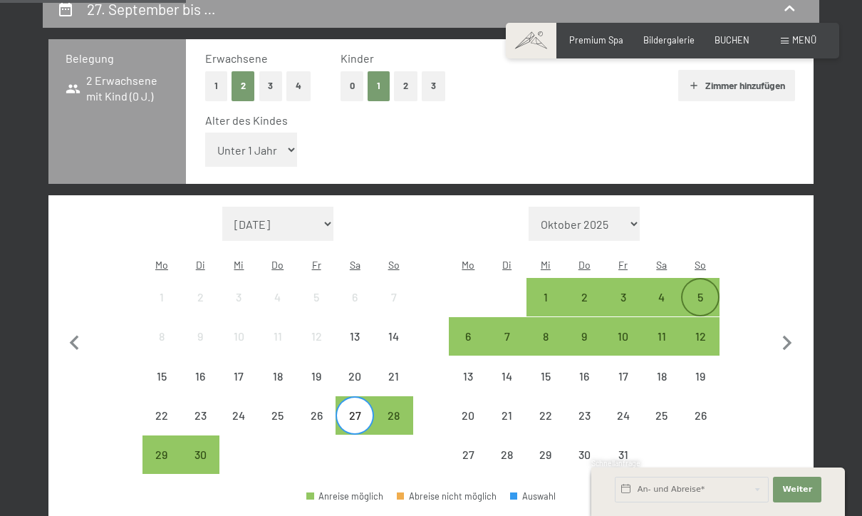
click at [702, 291] on div "5" at bounding box center [700, 309] width 36 height 36
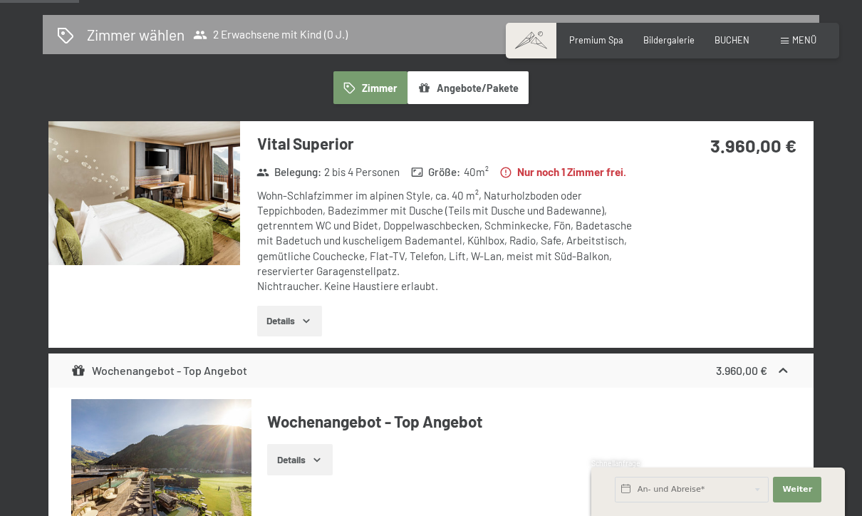
scroll to position [312, 0]
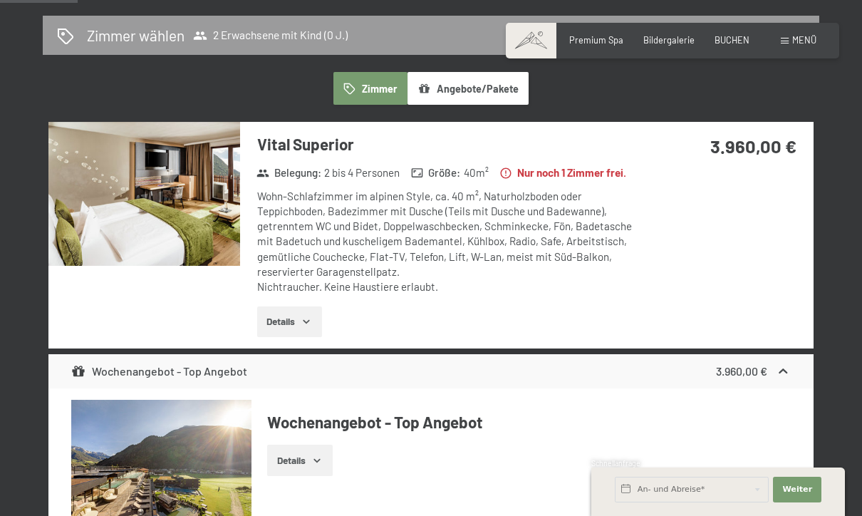
click at [171, 212] on img at bounding box center [144, 193] width 192 height 143
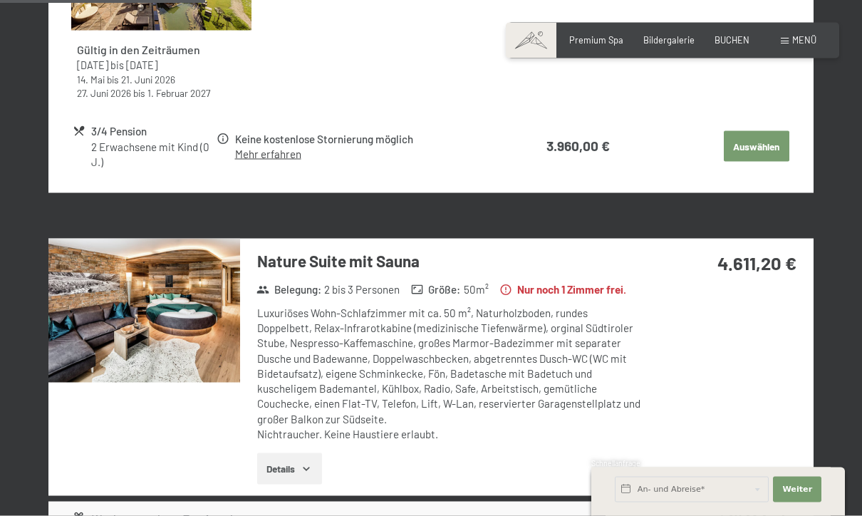
scroll to position [825, 0]
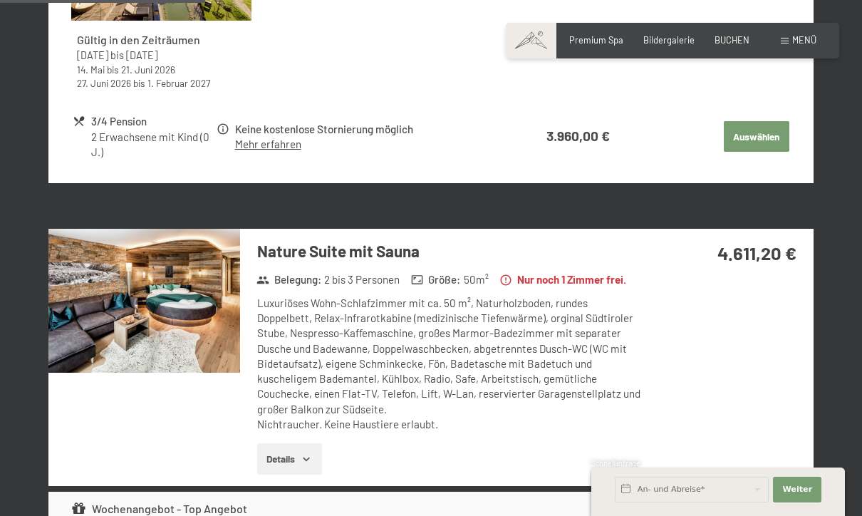
click at [346, 262] on h3 "Nature Suite mit Sauna" at bounding box center [449, 251] width 385 height 22
click at [174, 353] on img at bounding box center [144, 300] width 192 height 143
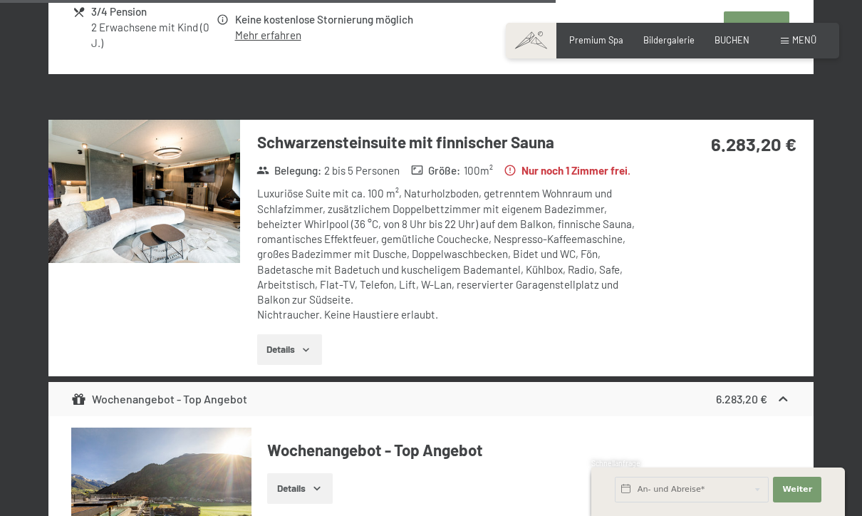
scroll to position [2224, 0]
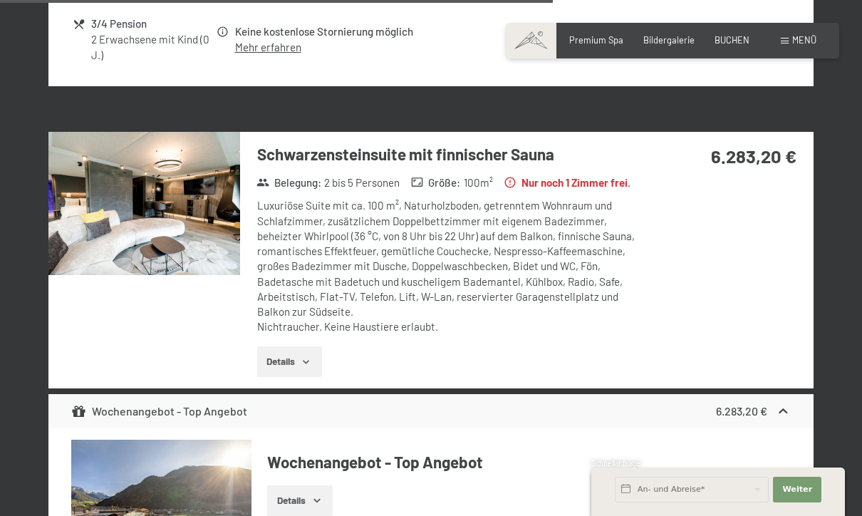
click at [484, 165] on h3 "Schwarzensteinsuite mit finnischer Sauna" at bounding box center [449, 154] width 385 height 22
click at [176, 275] on img at bounding box center [144, 203] width 192 height 143
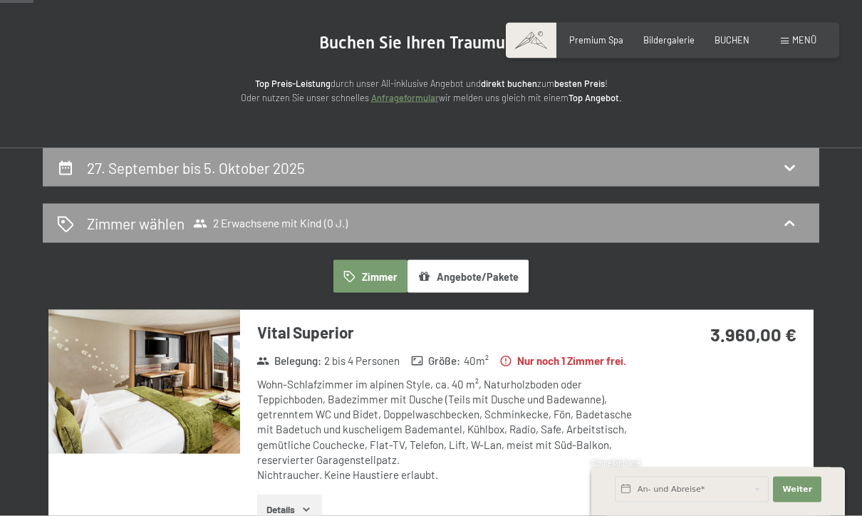
scroll to position [0, 0]
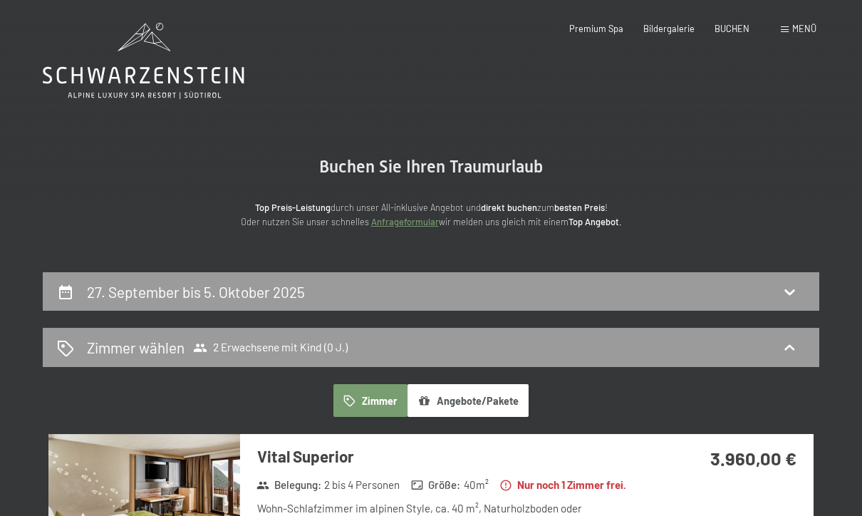
click at [177, 75] on icon at bounding box center [144, 75] width 202 height 17
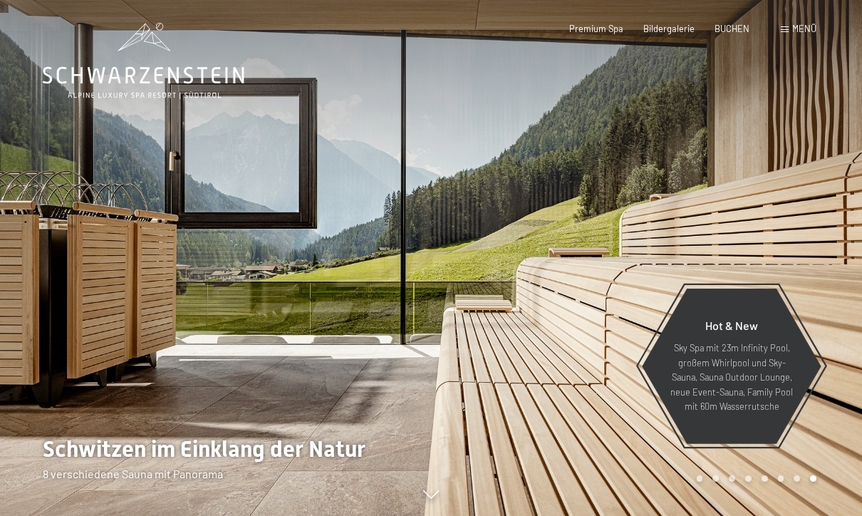
click at [800, 33] on span "Menü" at bounding box center [804, 28] width 24 height 11
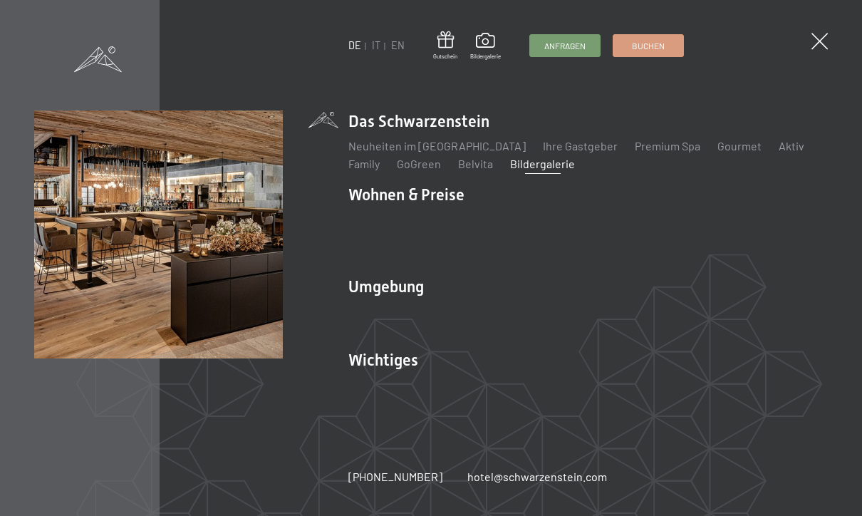
click at [536, 170] on link "Bildergalerie" at bounding box center [542, 164] width 65 height 14
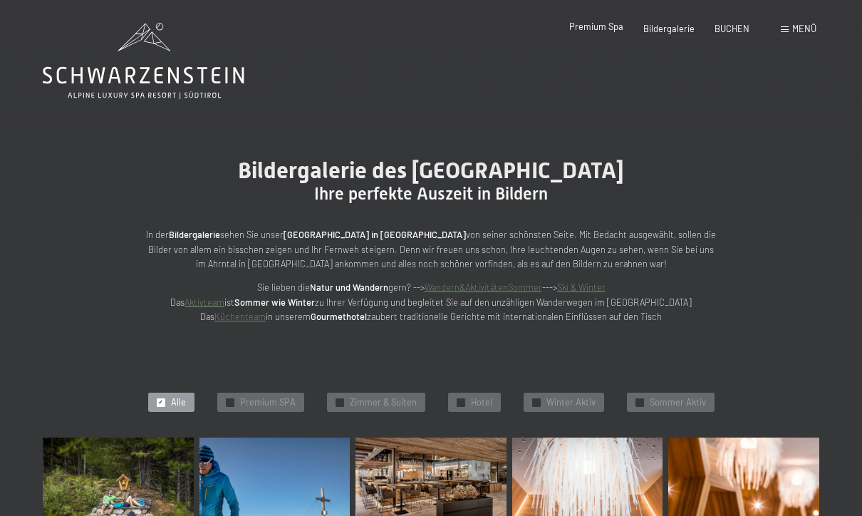
click at [598, 31] on span "Premium Spa" at bounding box center [596, 26] width 54 height 11
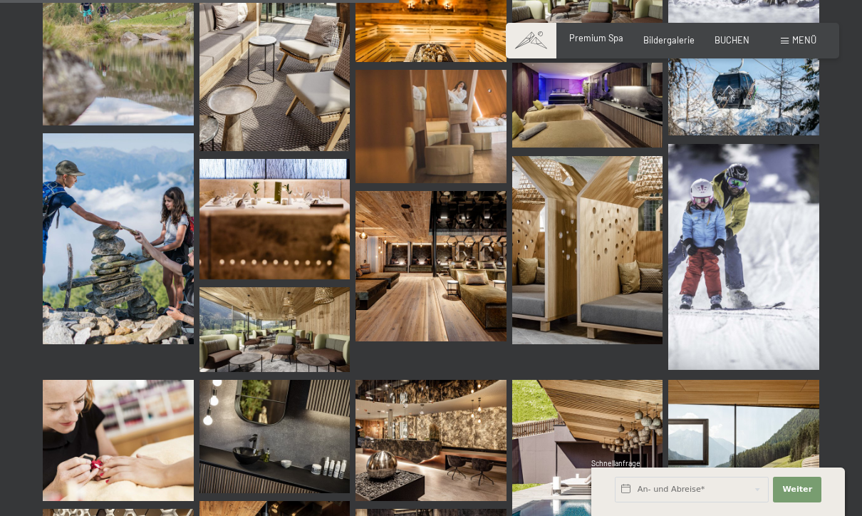
scroll to position [5588, 0]
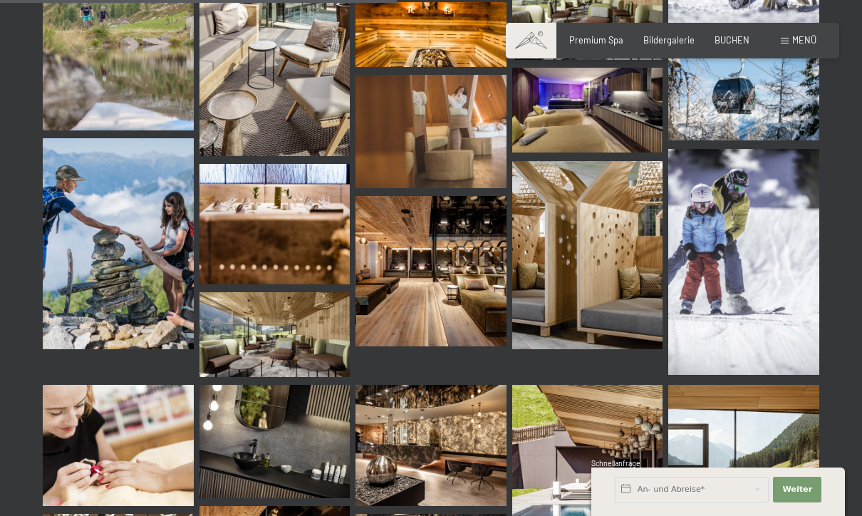
click at [535, 41] on span at bounding box center [531, 41] width 51 height 36
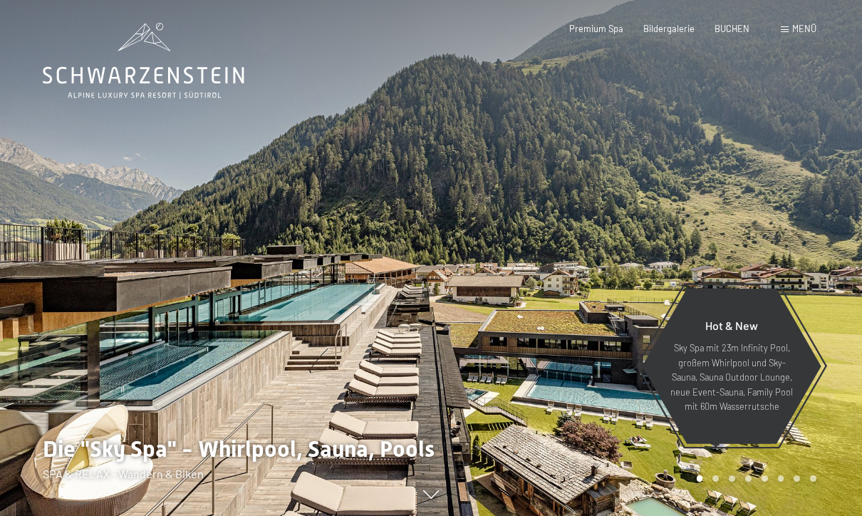
click at [805, 33] on span "Menü" at bounding box center [804, 28] width 24 height 11
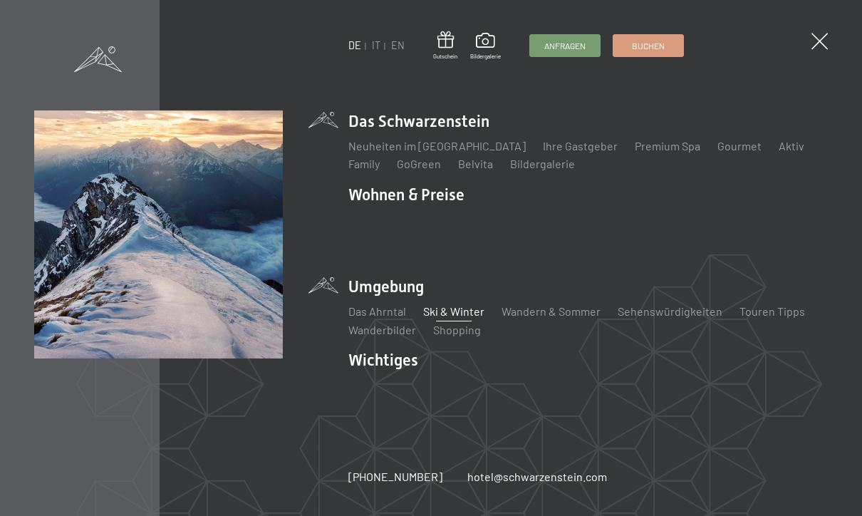
click at [461, 311] on link "Ski & Winter" at bounding box center [453, 311] width 61 height 14
